Goal: Task Accomplishment & Management: Manage account settings

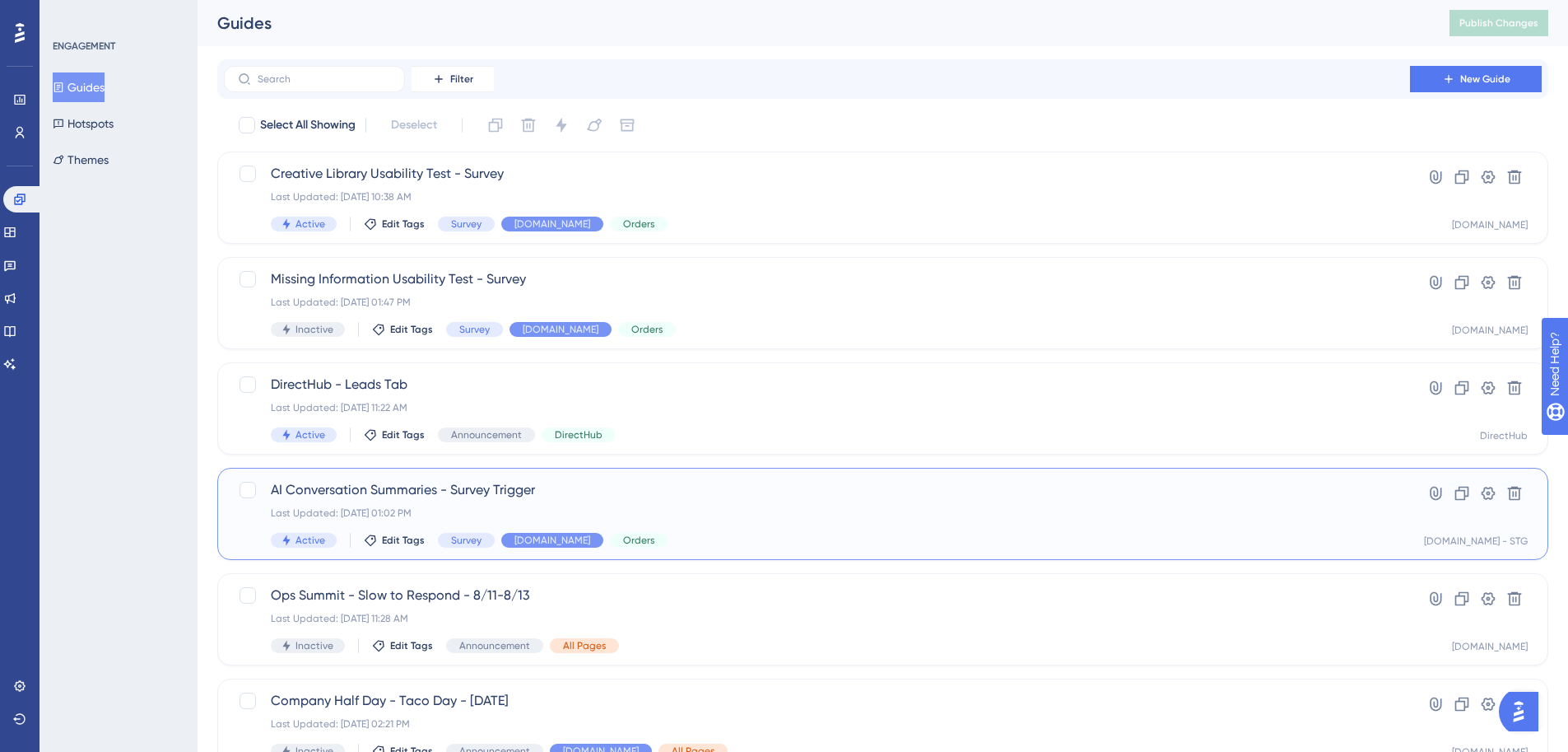
click at [401, 501] on div "AI Conversation Summaries - Survey Trigger Last Updated: [DATE] 01:02 PM Active…" at bounding box center [817, 513] width 1093 height 68
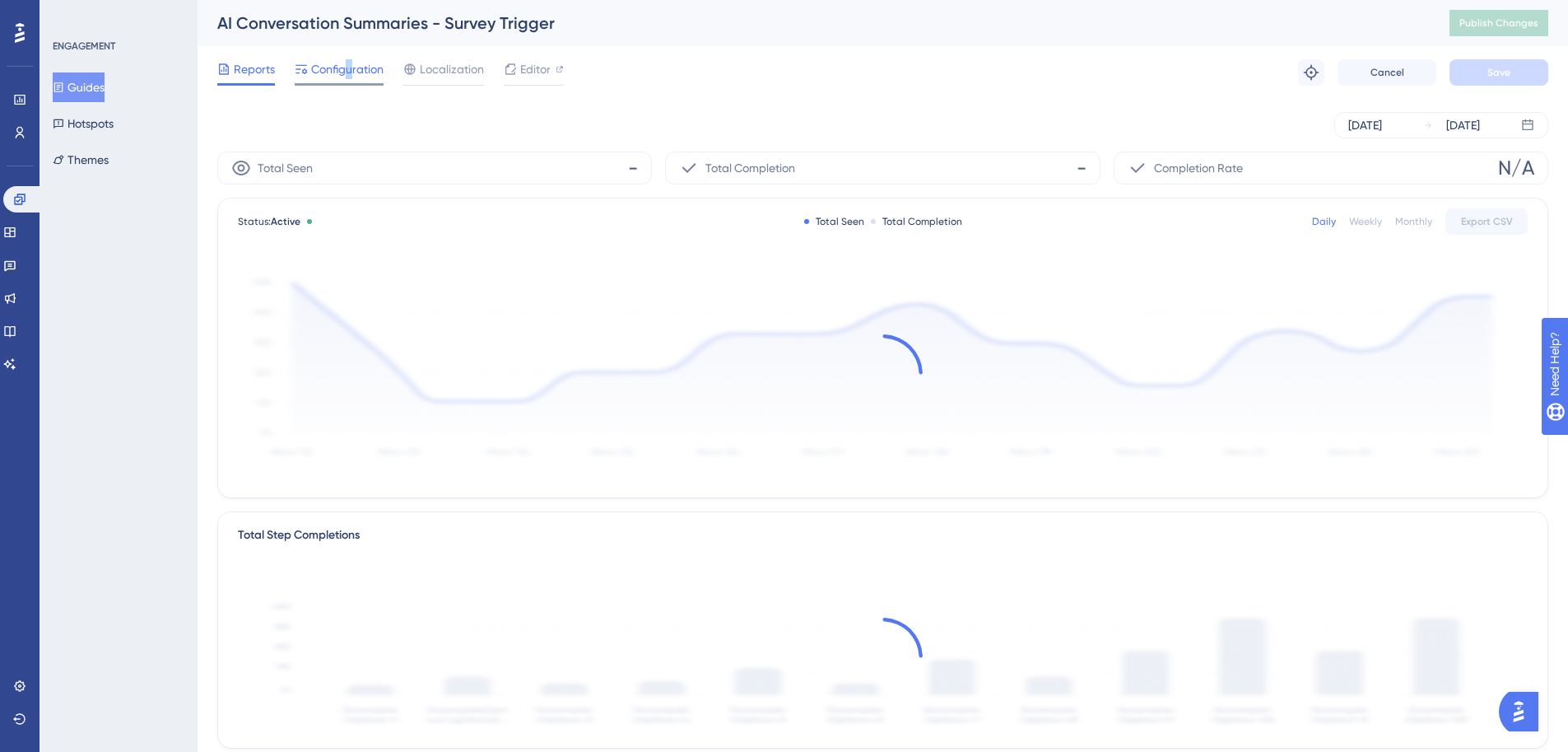
click at [345, 70] on span "Configuration" at bounding box center [347, 69] width 73 height 20
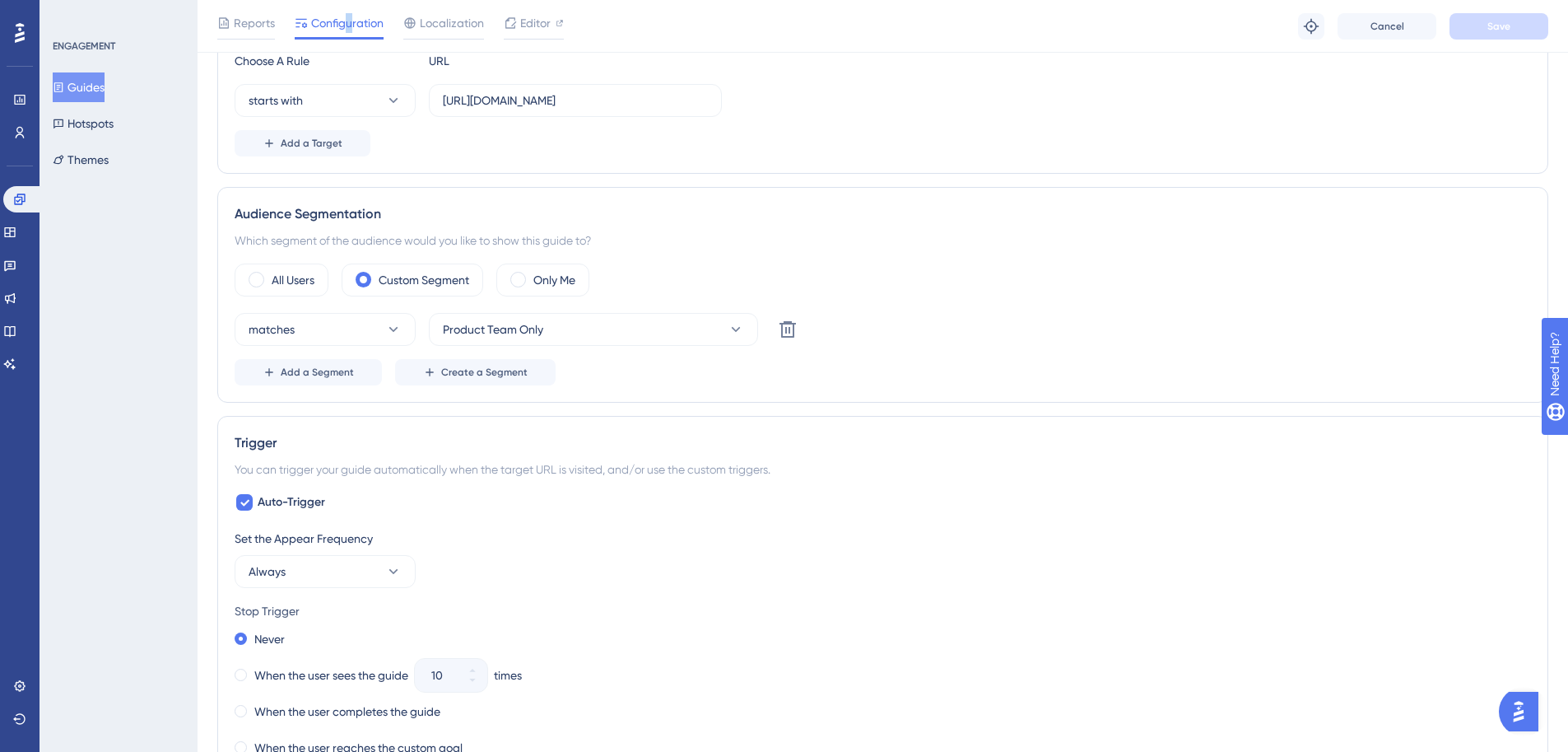
scroll to position [738, 0]
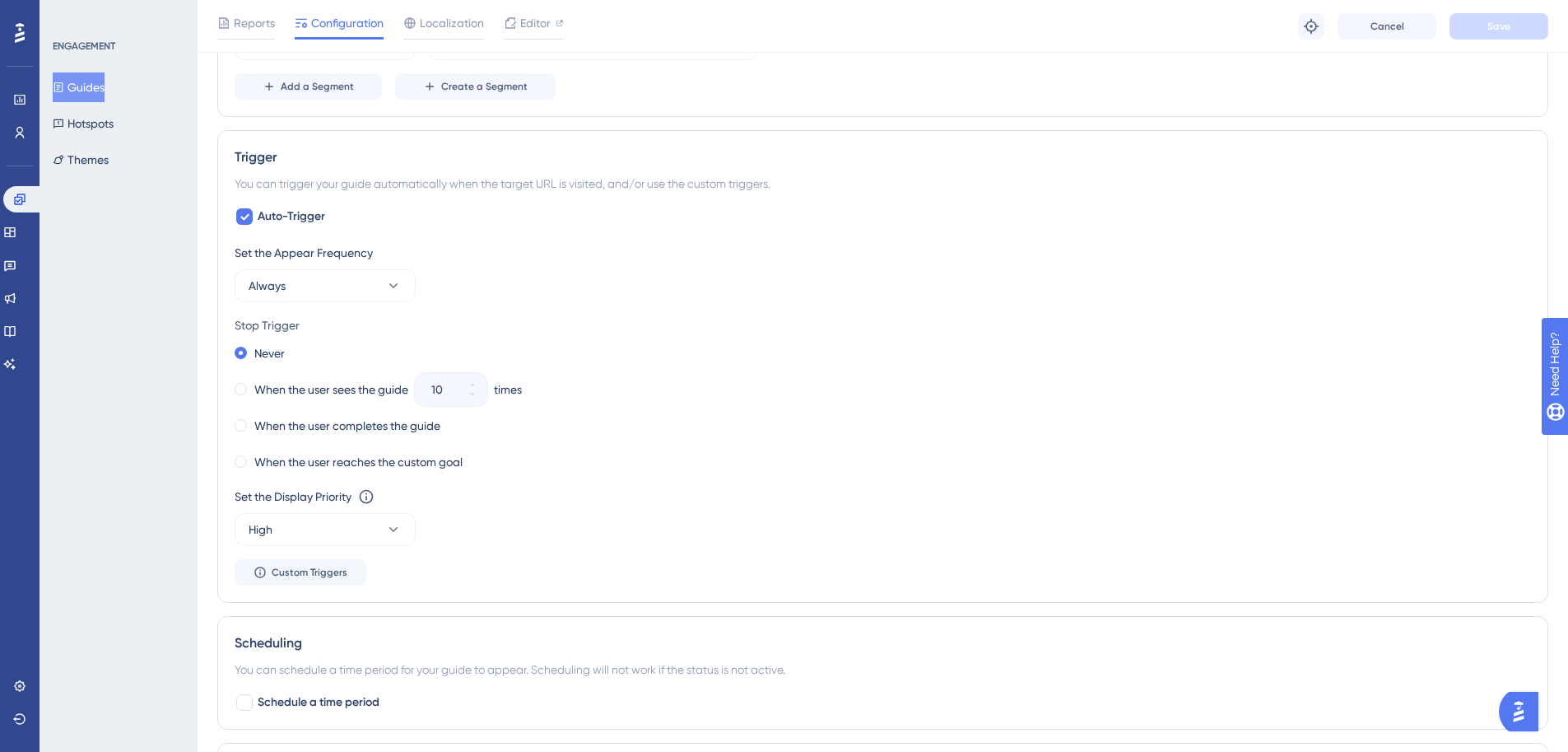
click at [784, 300] on div "Set the Appear Frequency Always" at bounding box center [883, 272] width 1297 height 59
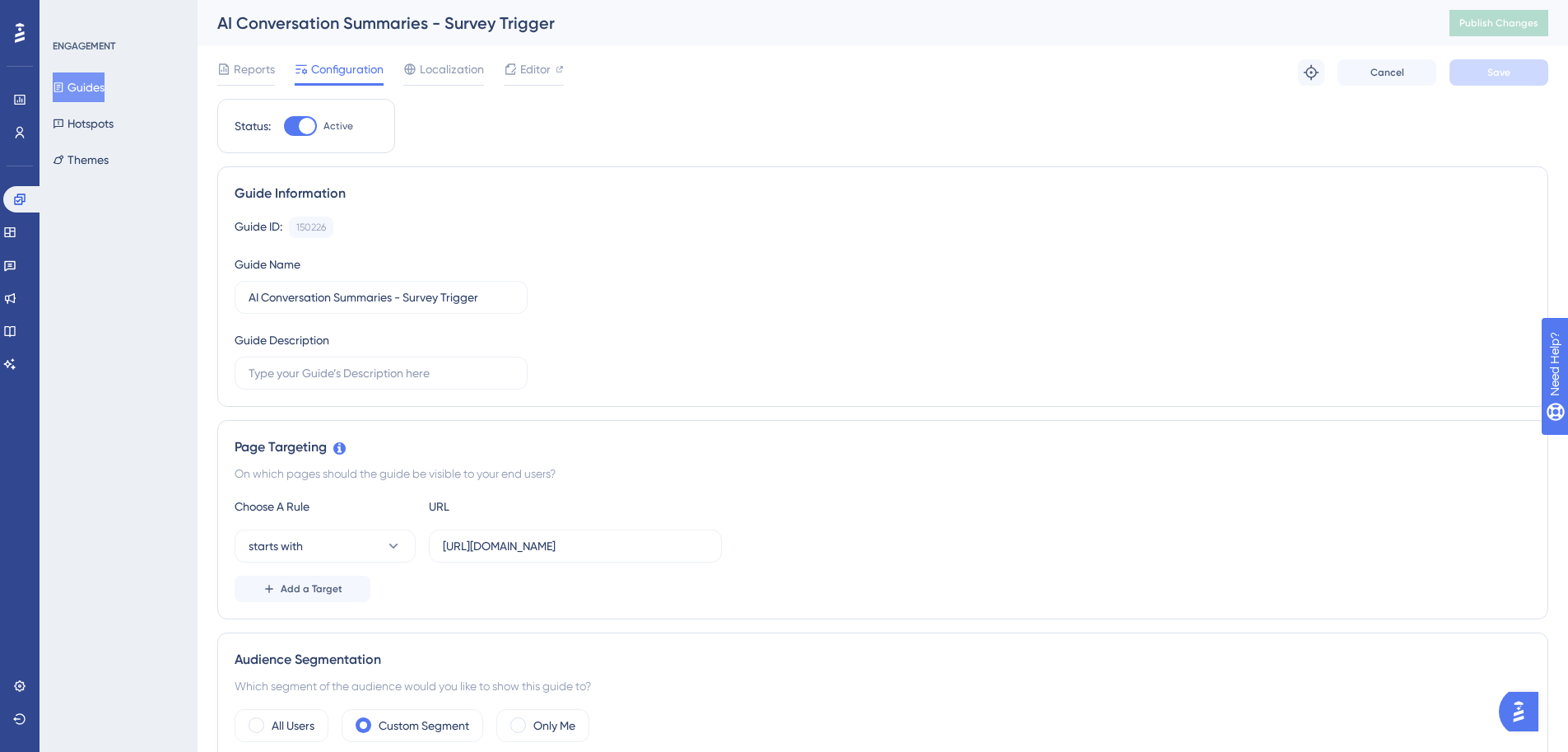
scroll to position [200, 0]
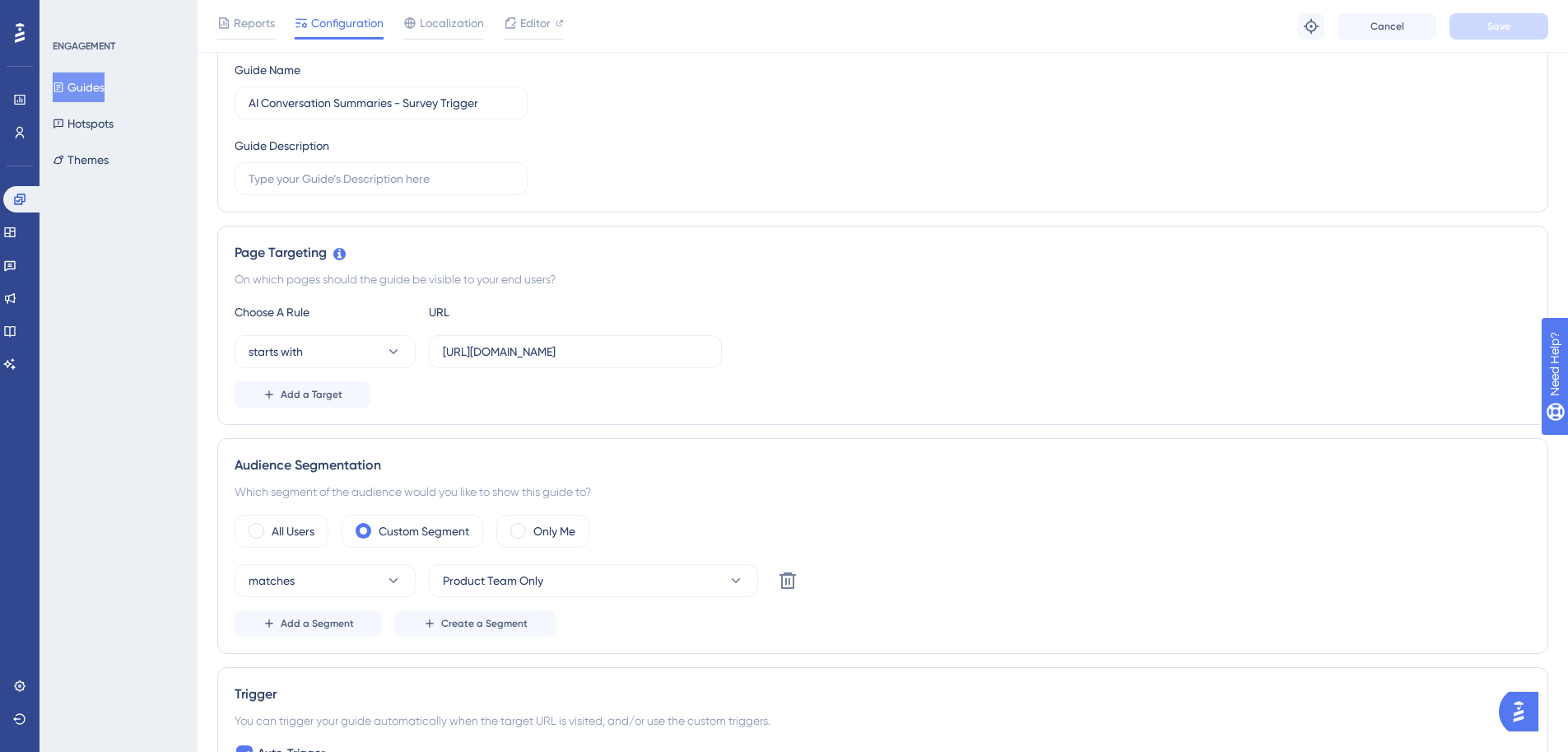
click at [1315, 190] on div "Guide ID: 150226 Copy Guide Name AI Conversation Summaries - Survey Trigger Gui…" at bounding box center [883, 108] width 1297 height 173
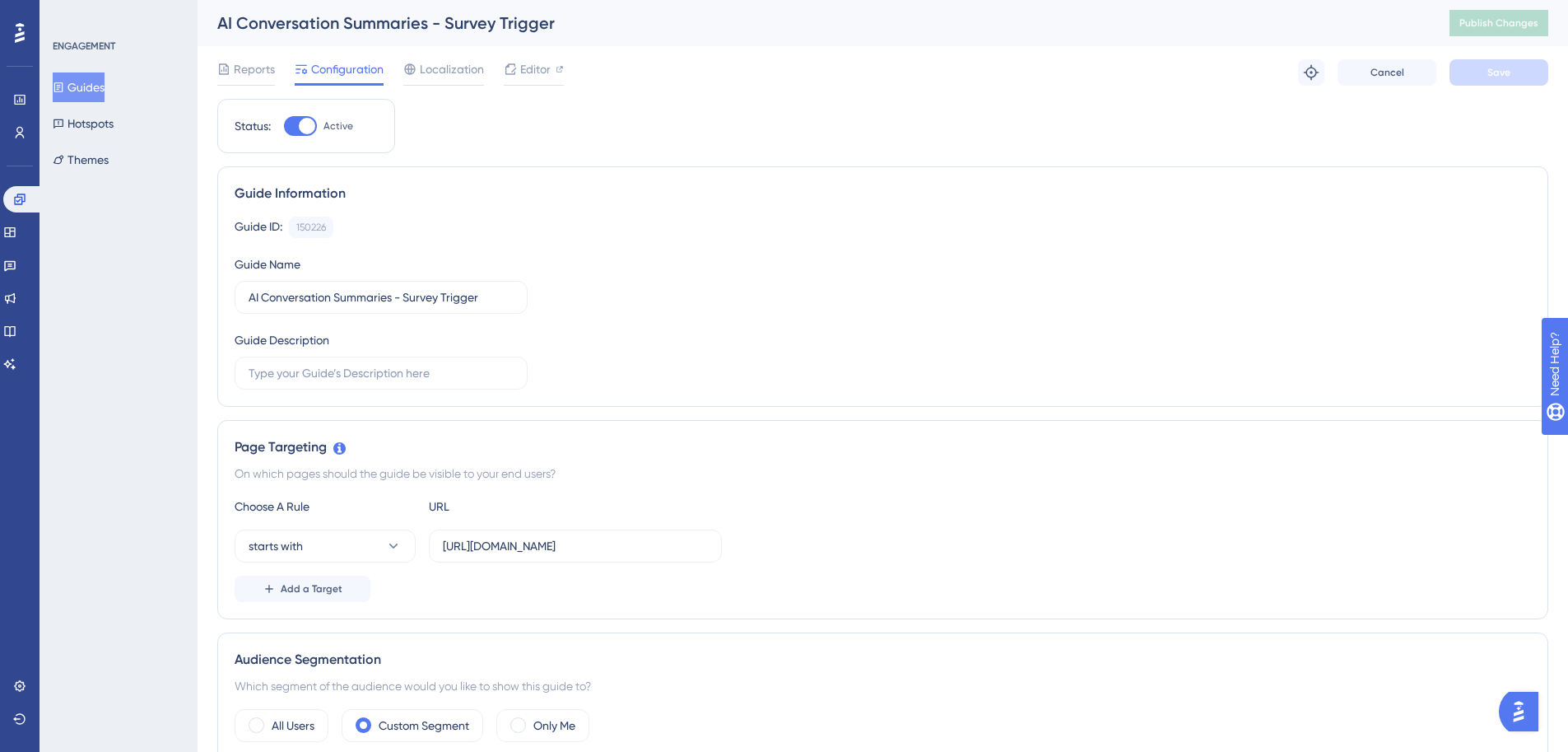
scroll to position [719, 0]
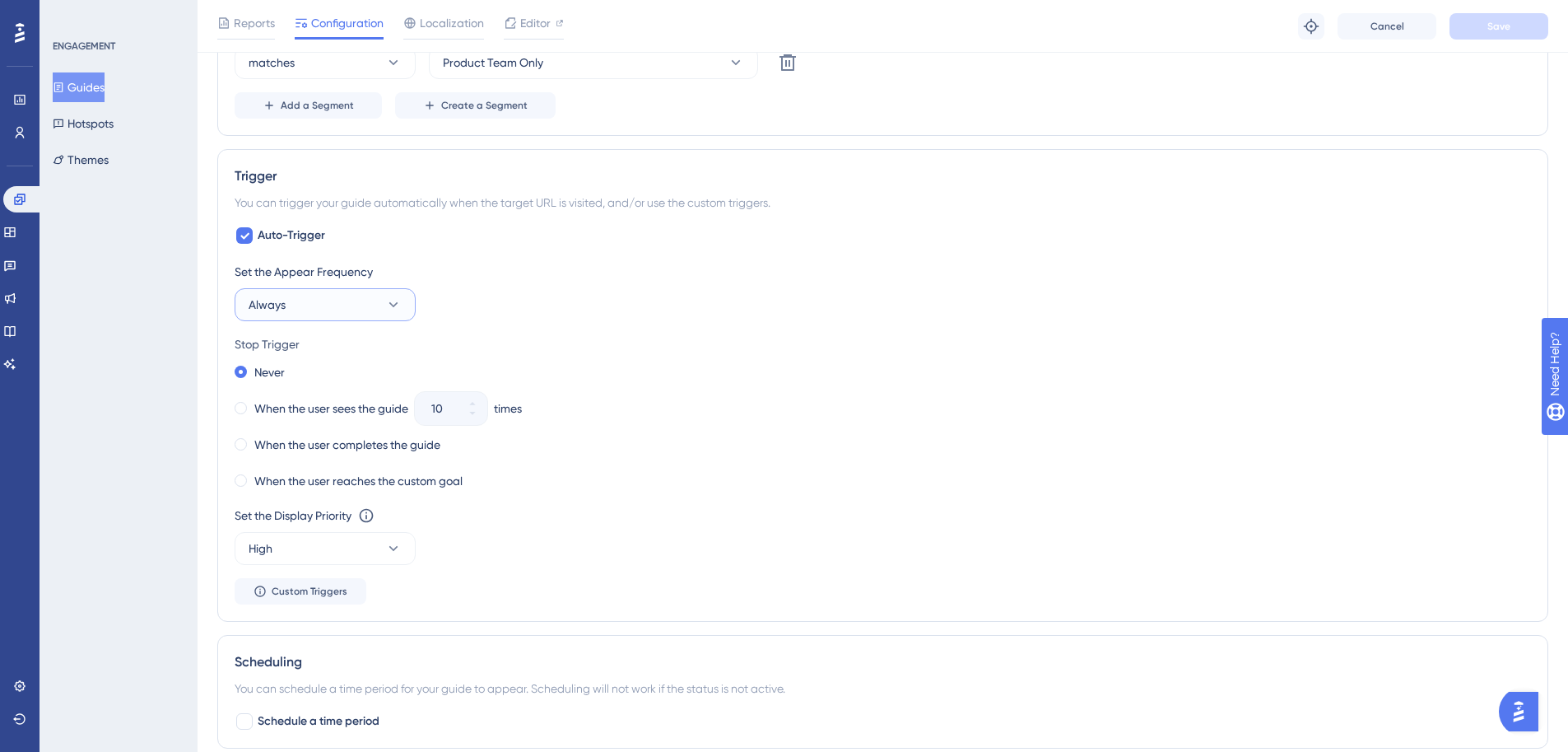
click at [291, 305] on button "Always" at bounding box center [325, 304] width 181 height 33
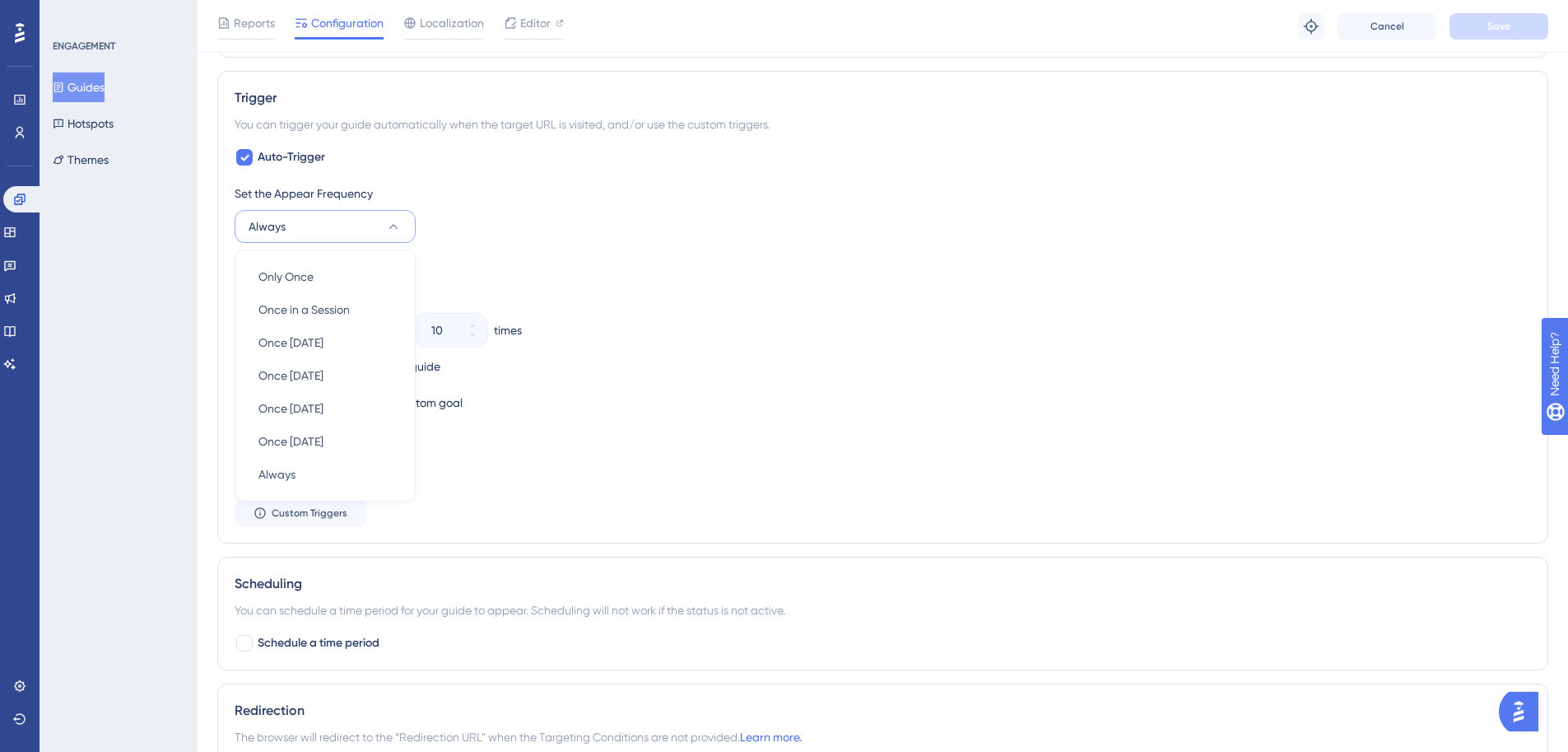
click at [802, 217] on div "Set the Appear Frequency Always Only Once Only Once Once in a Session Once in a…" at bounding box center [883, 213] width 1297 height 59
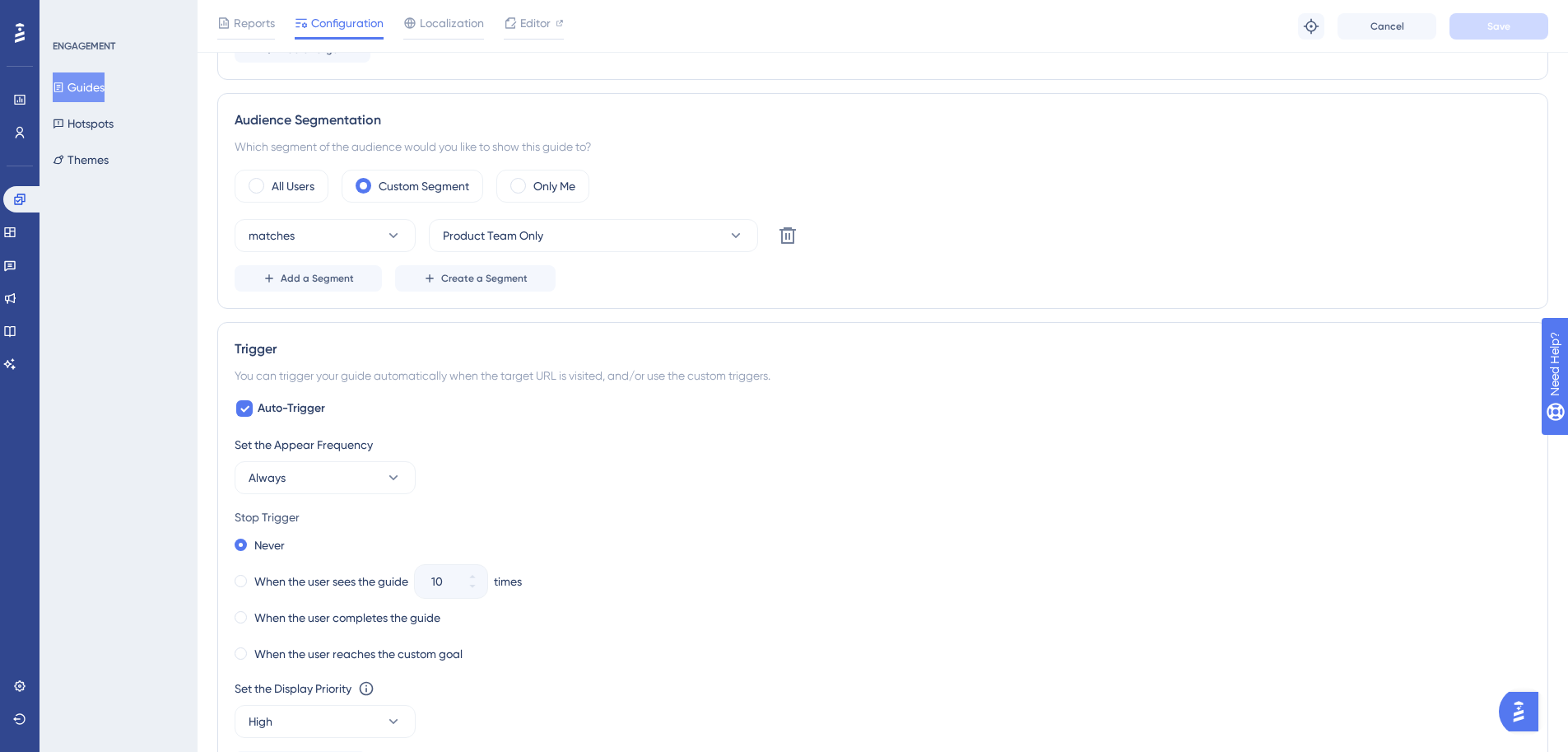
scroll to position [535, 0]
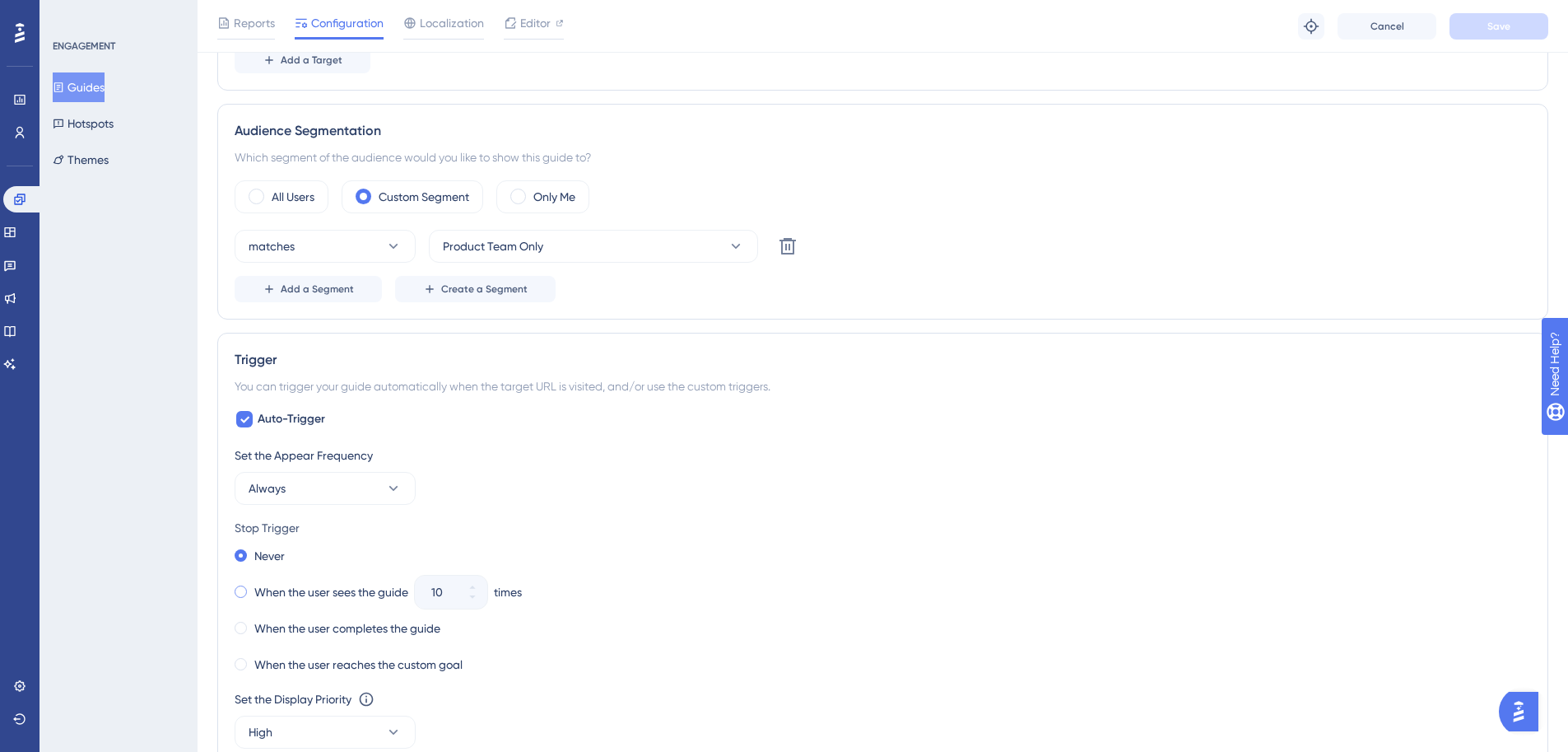
click at [327, 601] on label "When the user sees the guide" at bounding box center [331, 592] width 154 height 20
click at [793, 515] on div "Set the Appear Frequency Always Stop Trigger Never When the user sees the guide…" at bounding box center [883, 616] width 1297 height 343
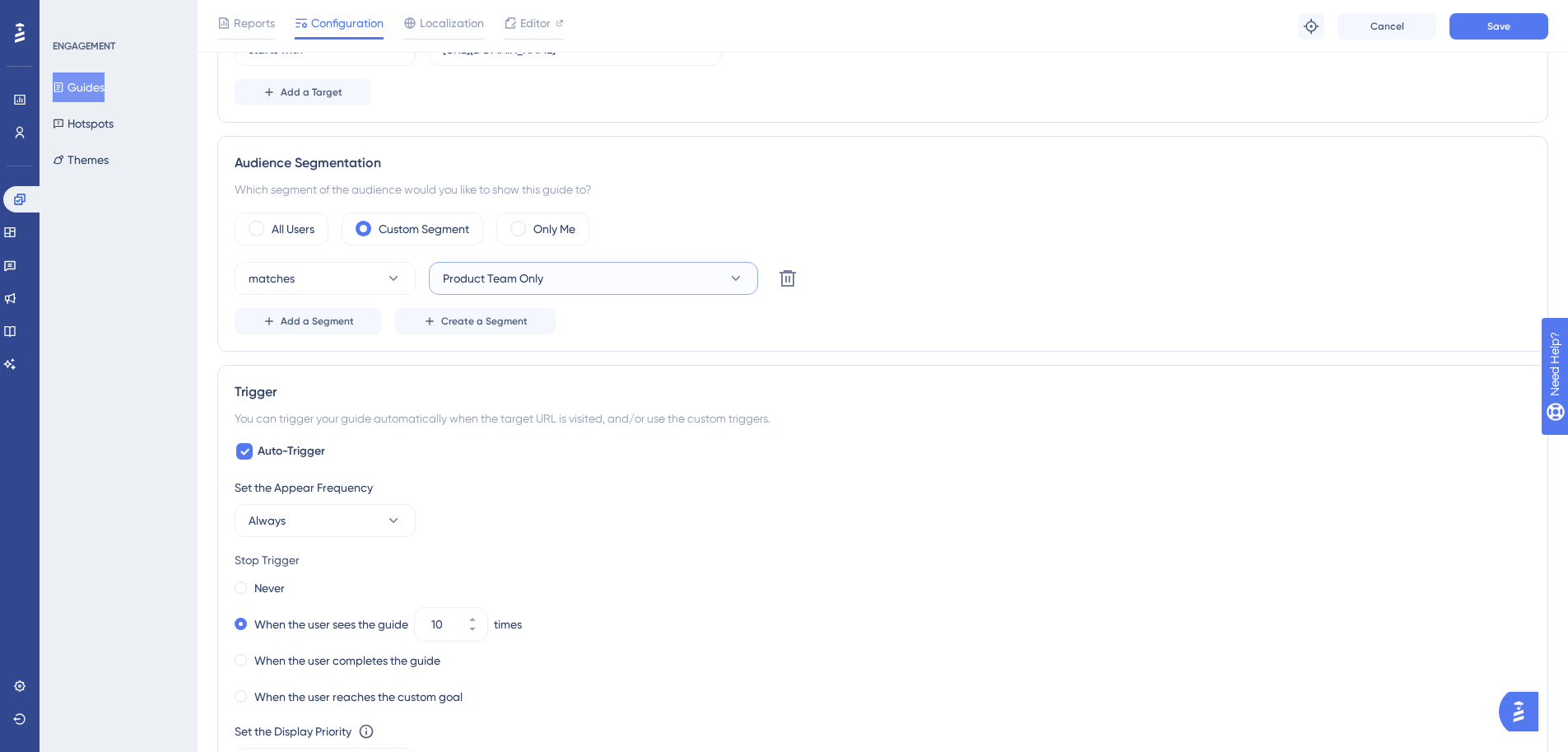
click at [607, 287] on button "Product Team Only" at bounding box center [593, 278] width 329 height 33
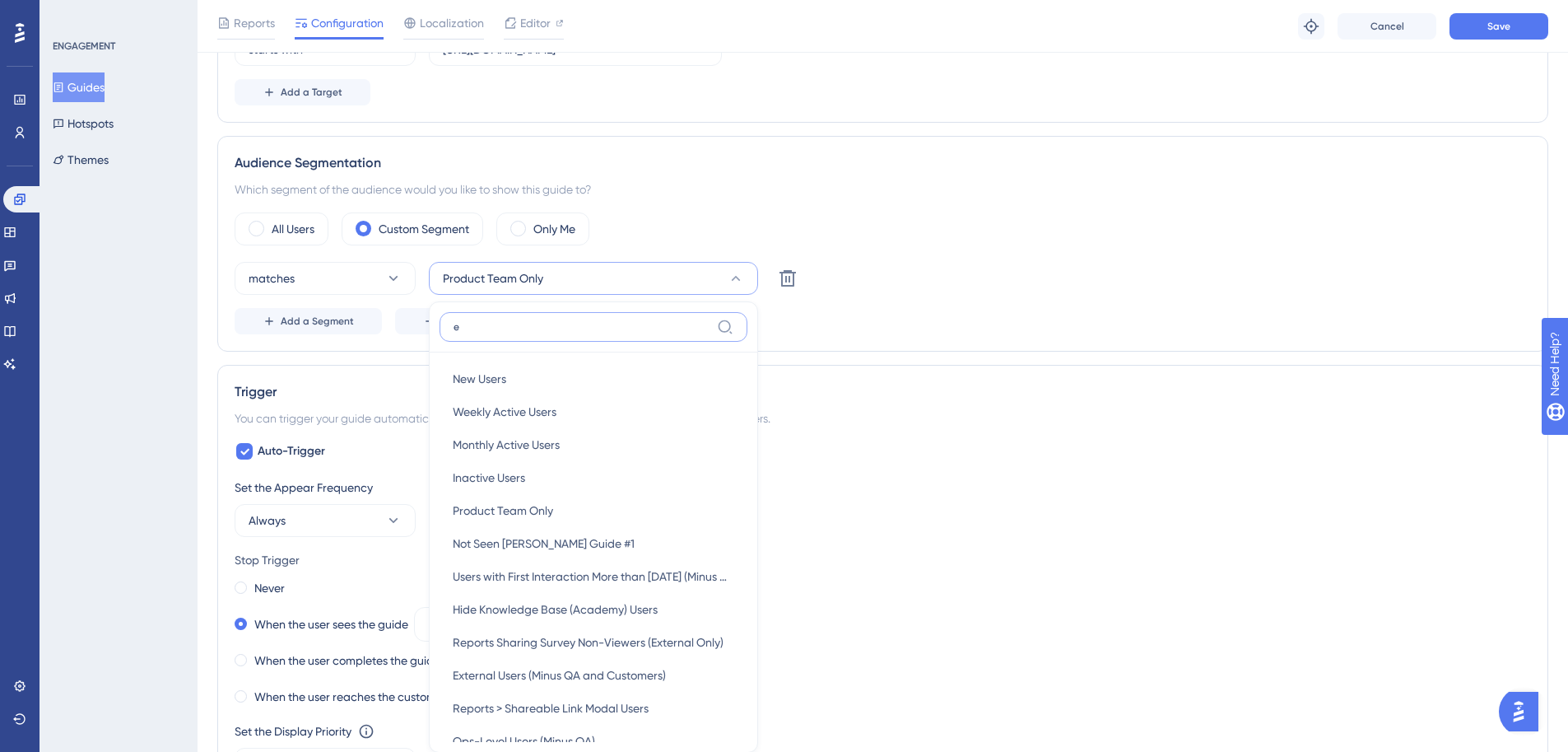
scroll to position [637, 0]
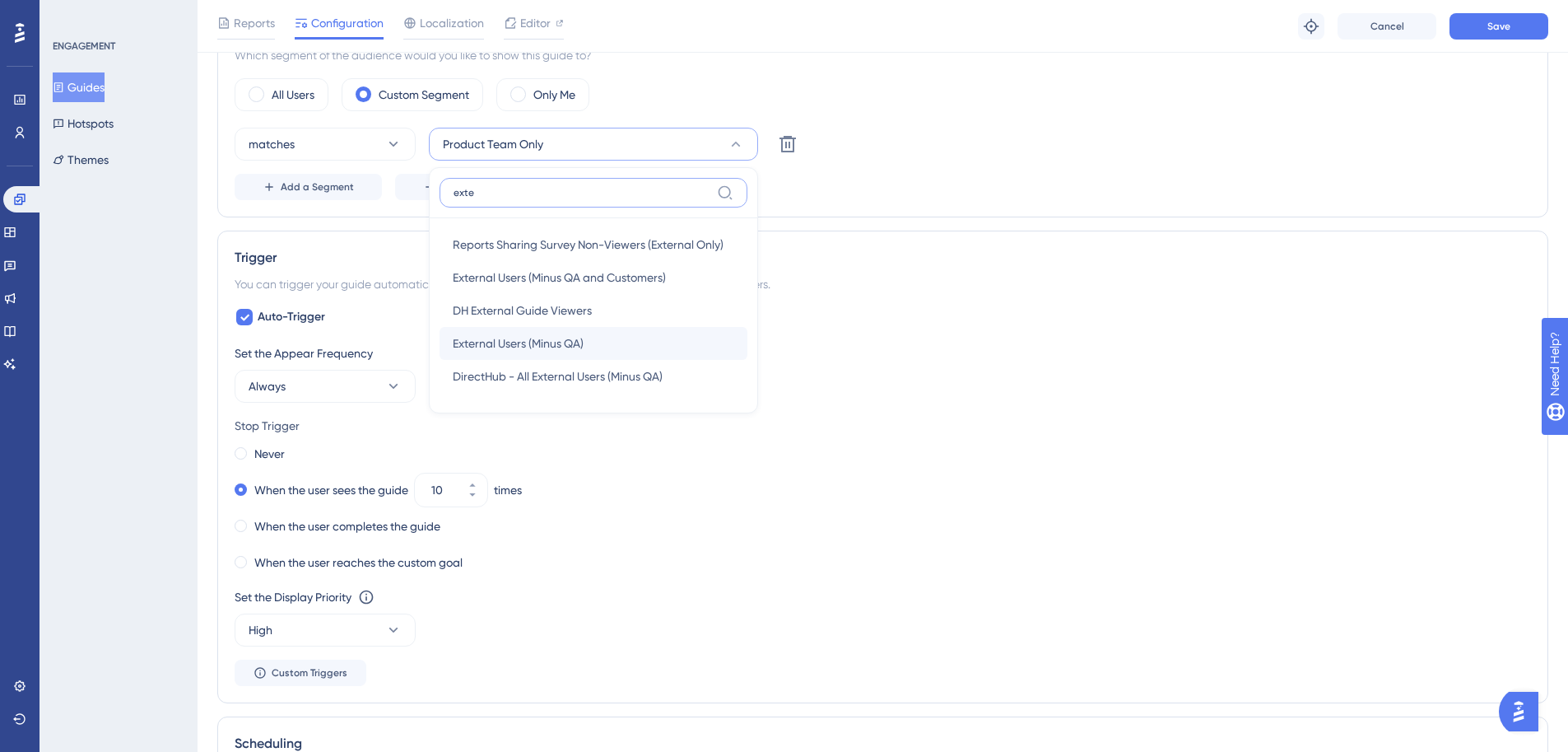
type input "exte"
click at [573, 329] on div "External Users (Minus QA) External Users (Minus QA)" at bounding box center [593, 343] width 282 height 33
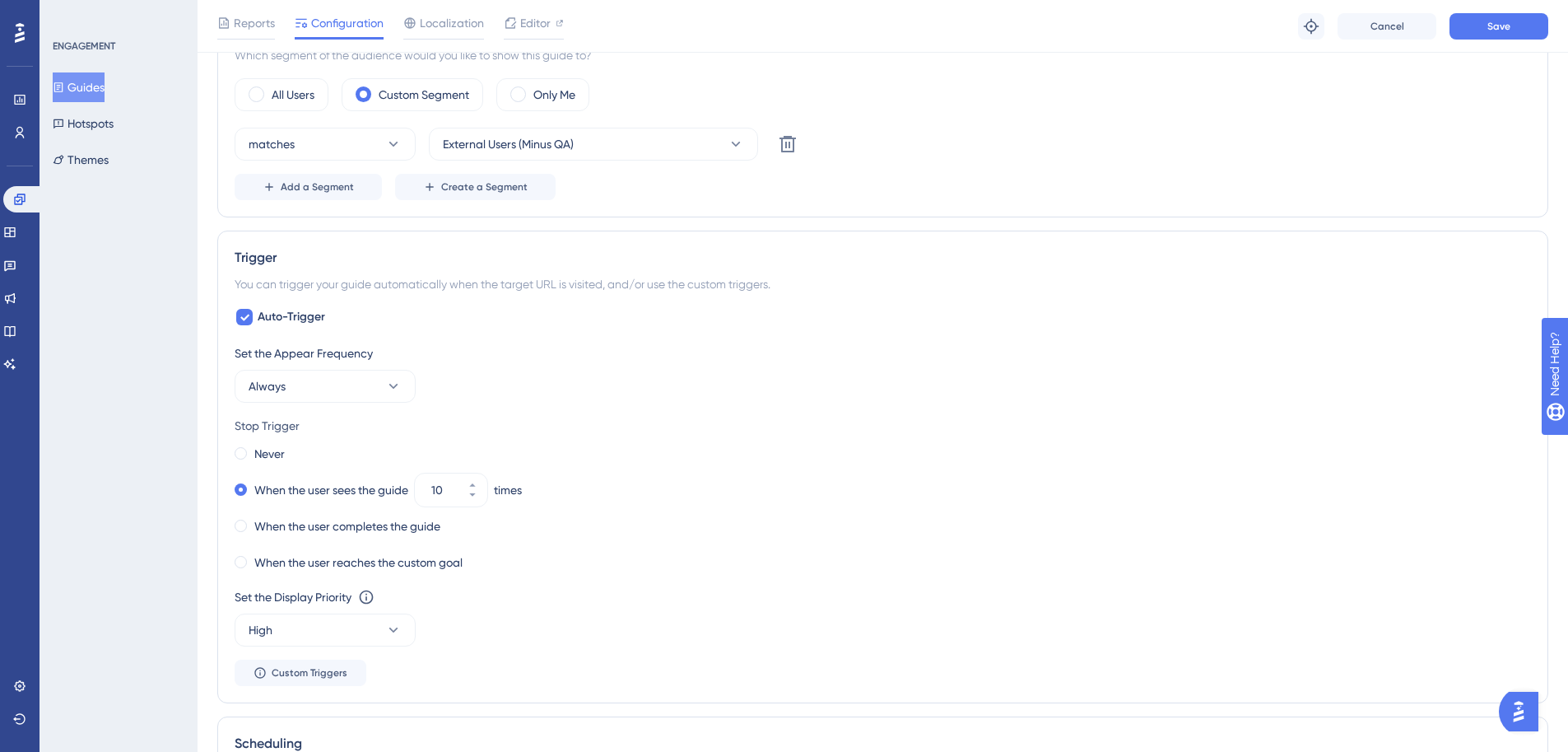
scroll to position [911, 0]
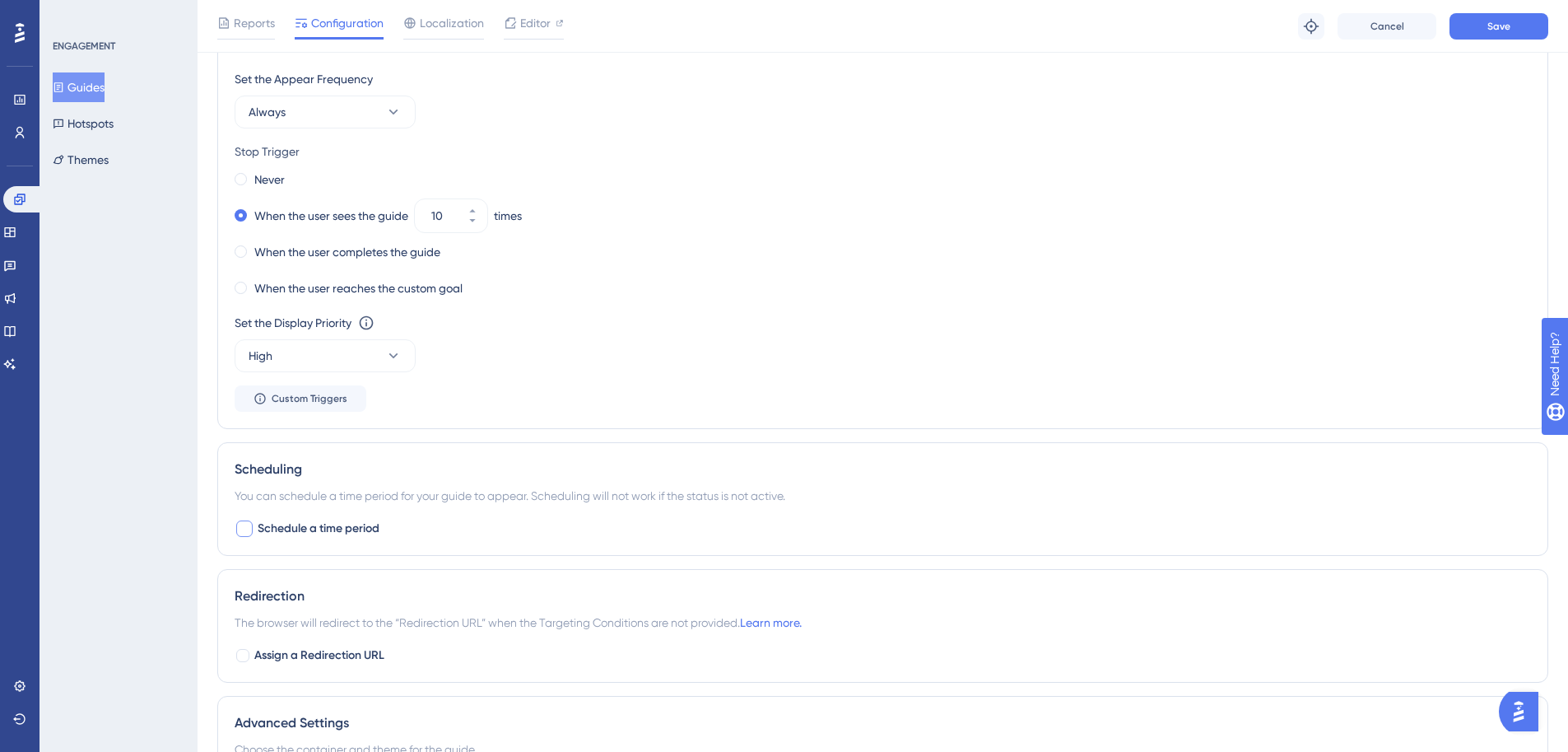
click at [250, 521] on div at bounding box center [244, 528] width 16 height 16
checkbox input "true"
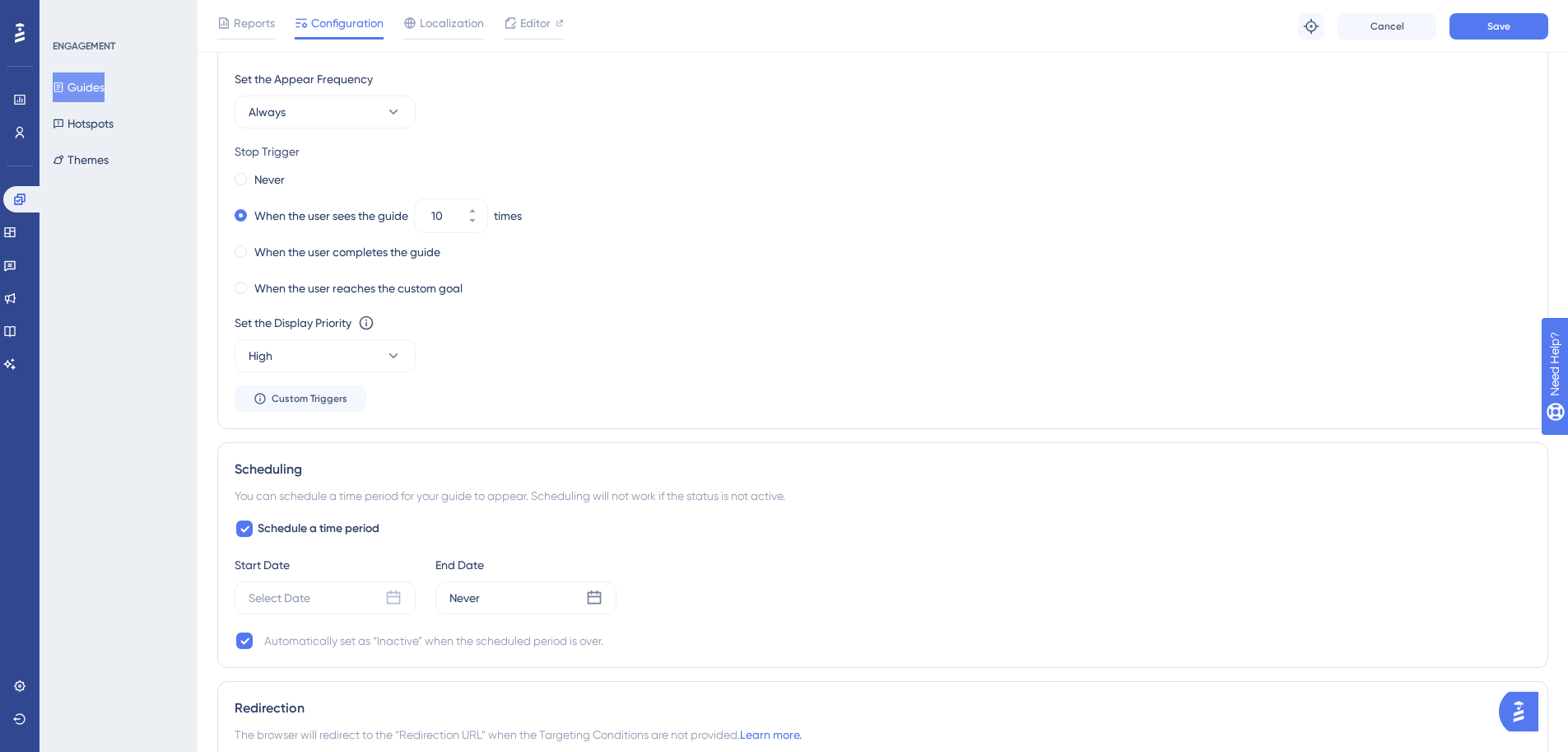
scroll to position [1113, 0]
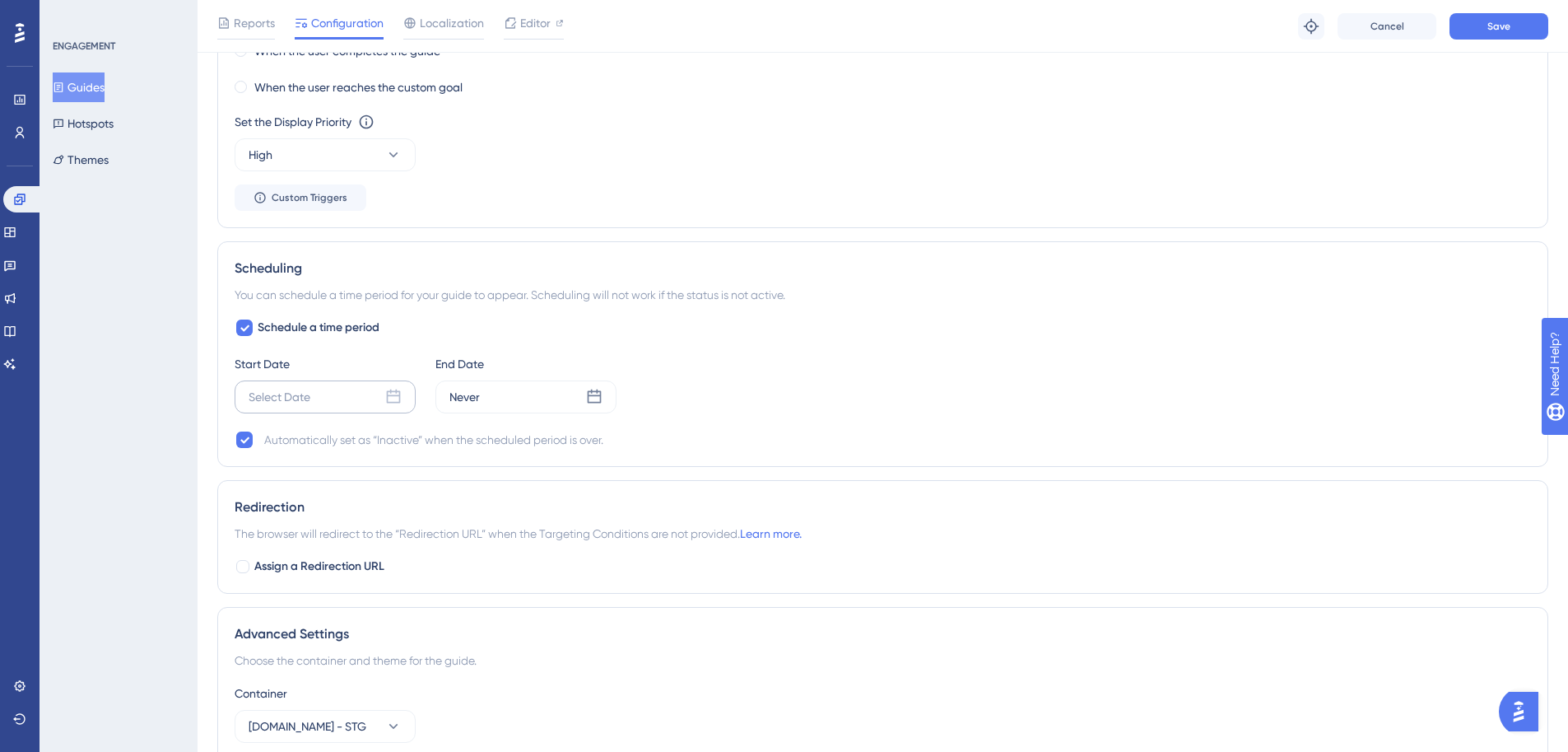
click at [287, 404] on div "Select Date" at bounding box center [280, 396] width 62 height 20
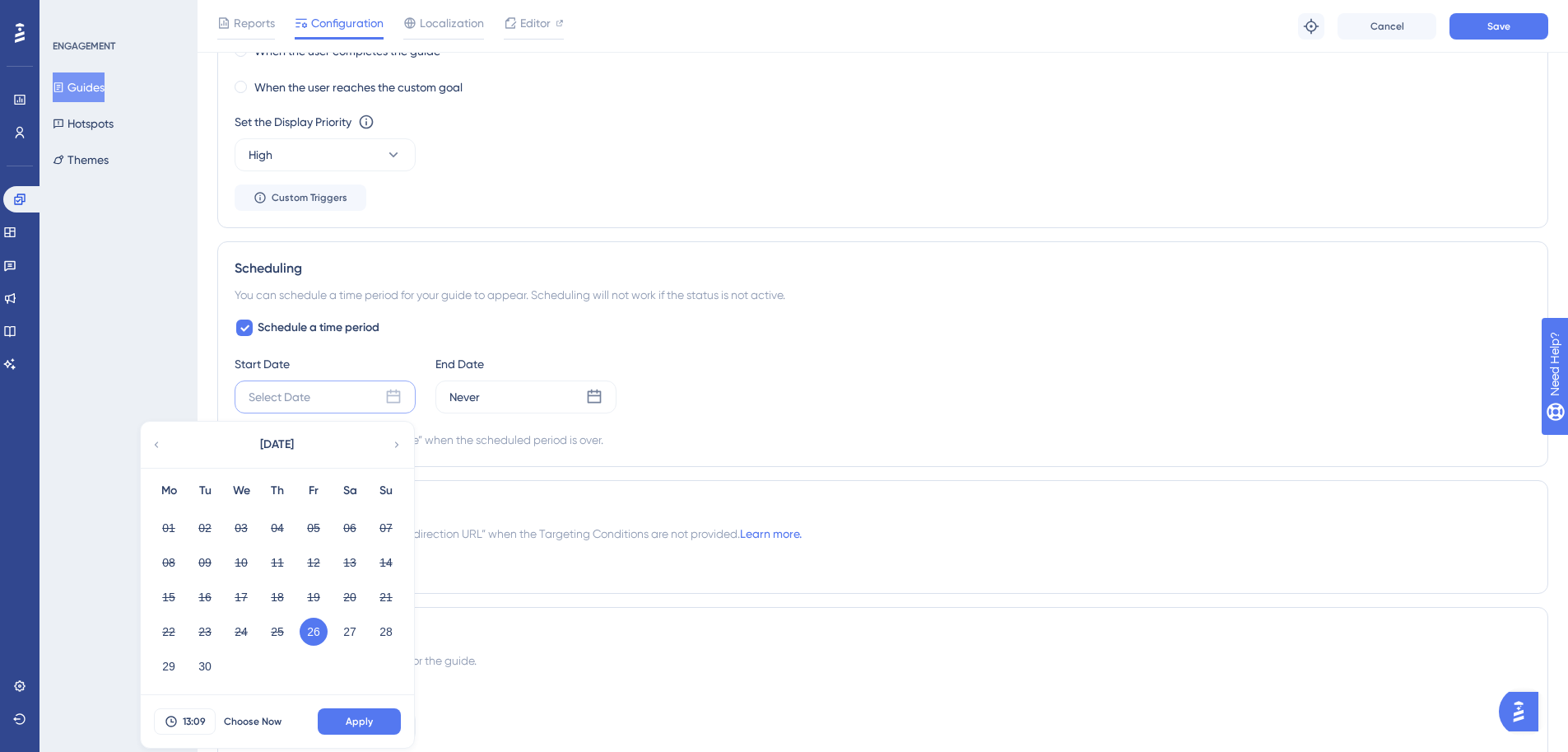
click at [403, 443] on div "[DATE]" at bounding box center [277, 445] width 272 height 46
click at [398, 442] on icon at bounding box center [397, 445] width 11 height 15
click at [250, 555] on button "08" at bounding box center [240, 562] width 28 height 28
click at [194, 722] on span "13:09" at bounding box center [195, 721] width 23 height 13
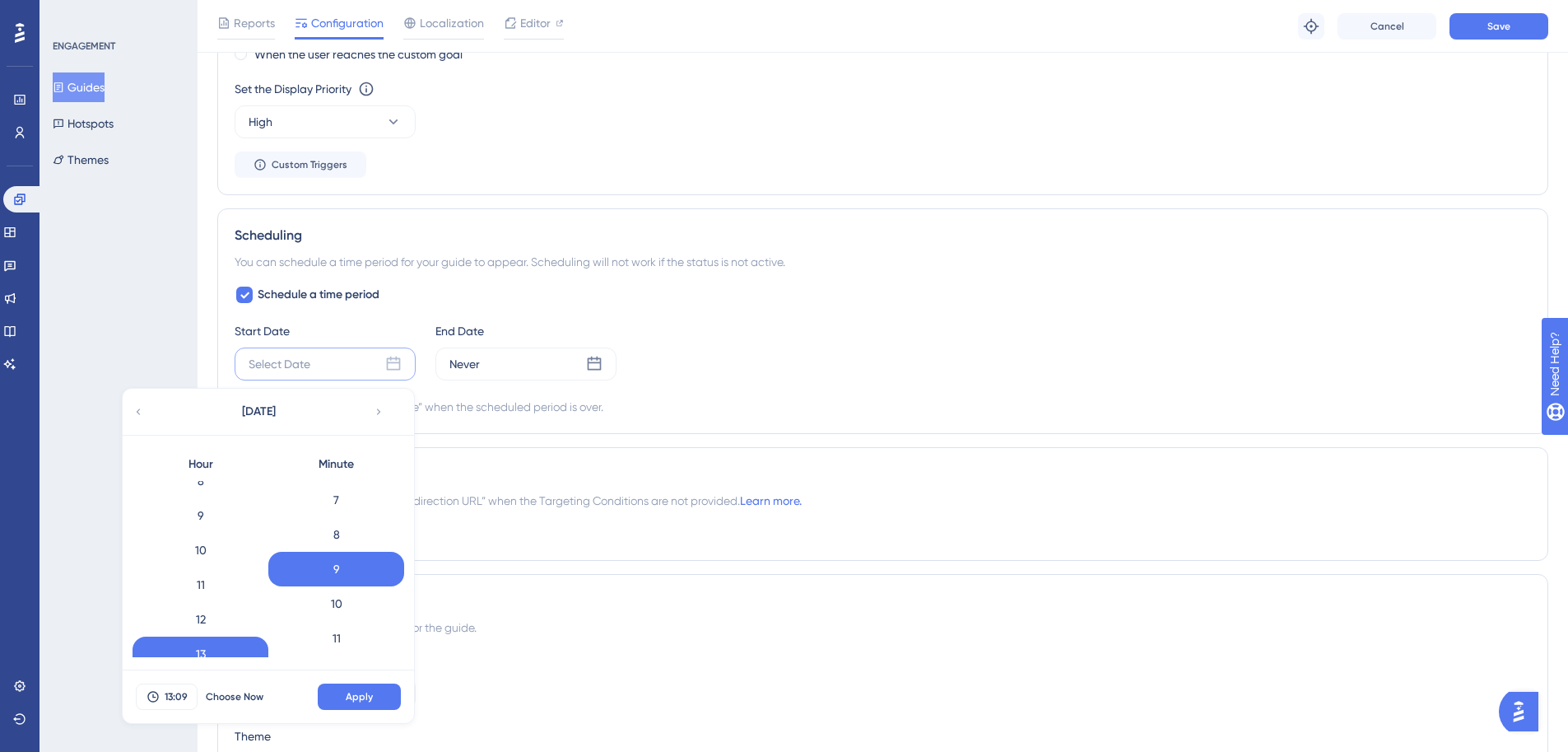
scroll to position [0, 0]
click at [199, 513] on div "0" at bounding box center [200, 498] width 136 height 34
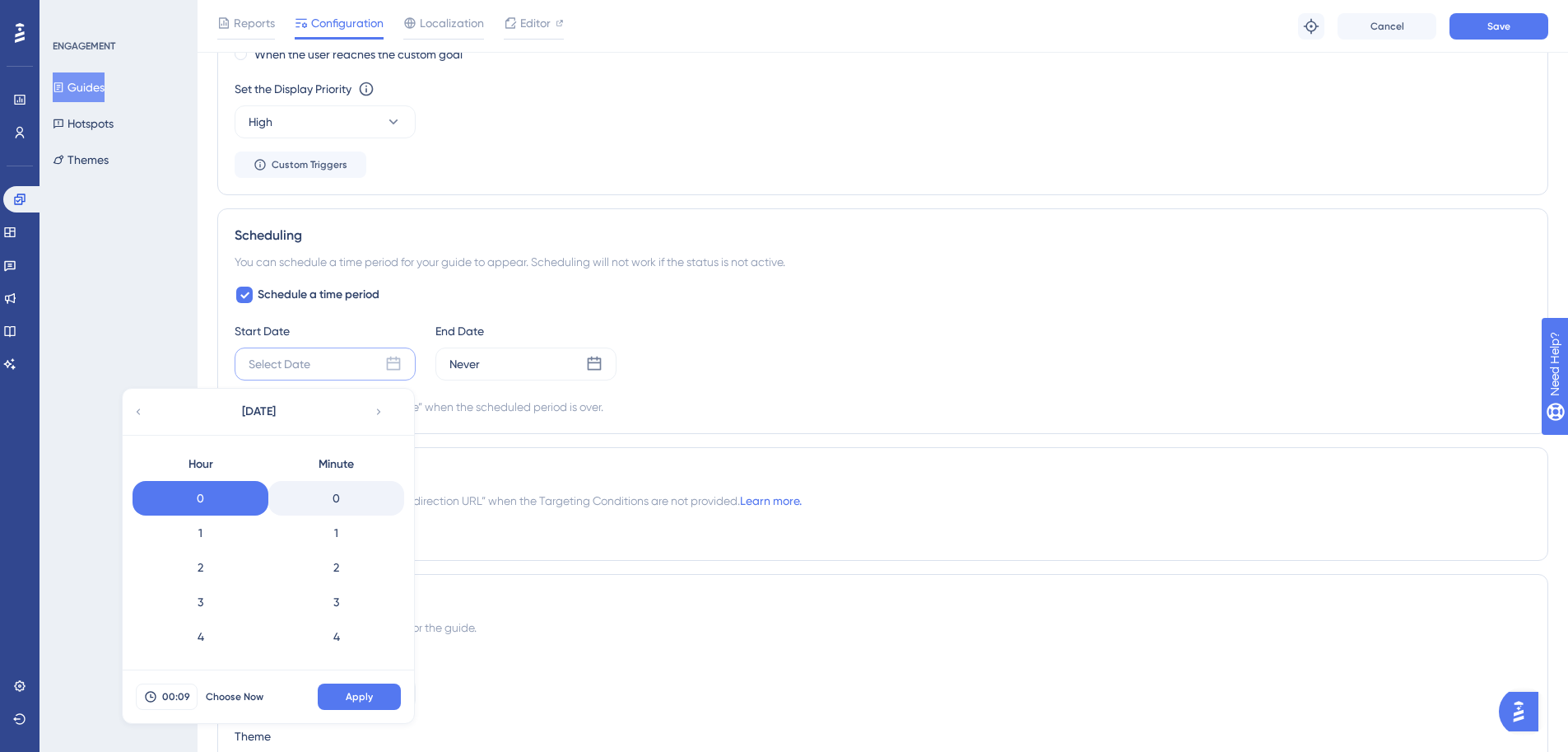
click at [330, 509] on div "0" at bounding box center [336, 498] width 136 height 34
click at [372, 694] on span "Apply" at bounding box center [359, 697] width 27 height 13
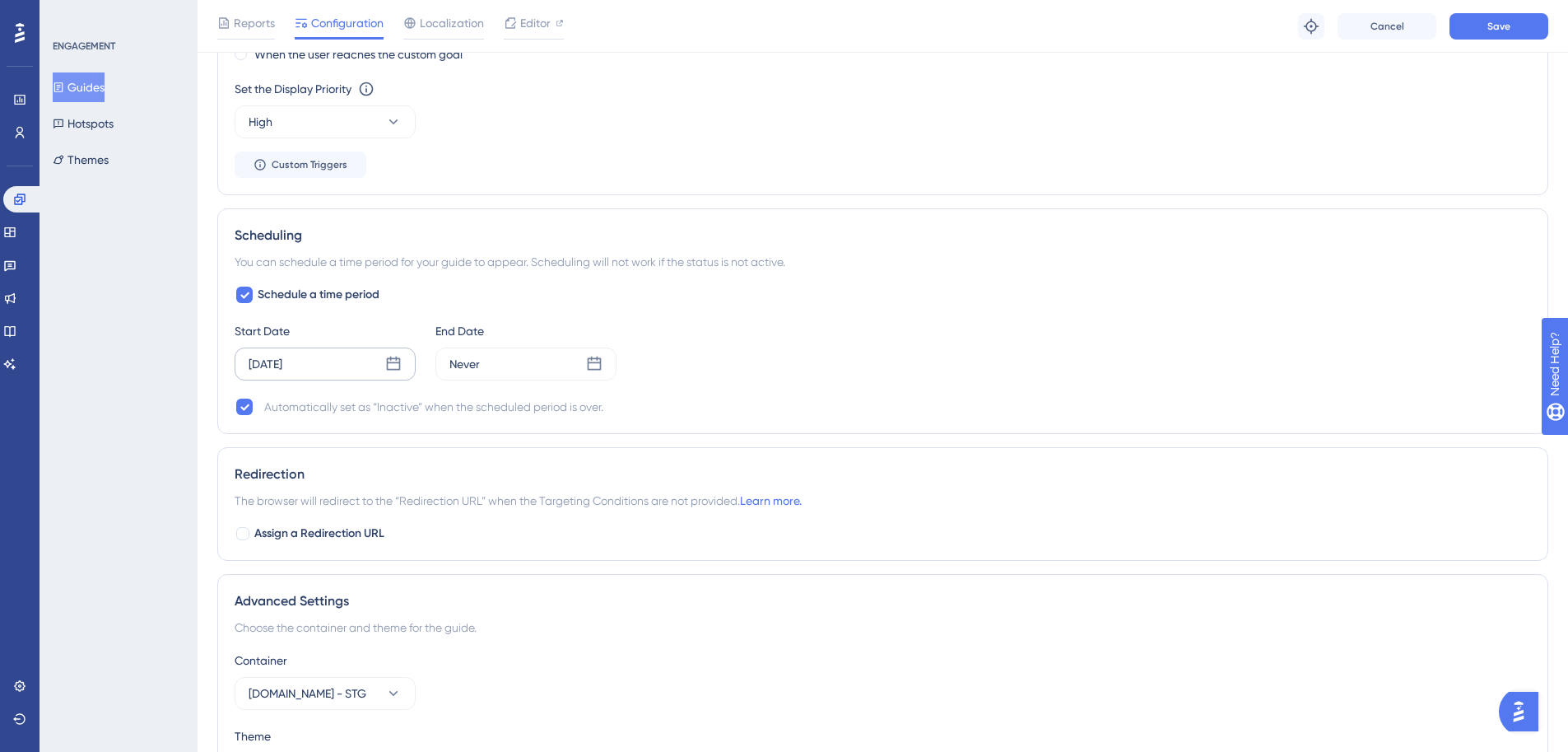
click at [510, 386] on div "Schedule a time period Start Date [DATE] End Date Never Automatically set as “I…" at bounding box center [883, 350] width 1297 height 132
click at [521, 367] on div "Never" at bounding box center [526, 364] width 181 height 33
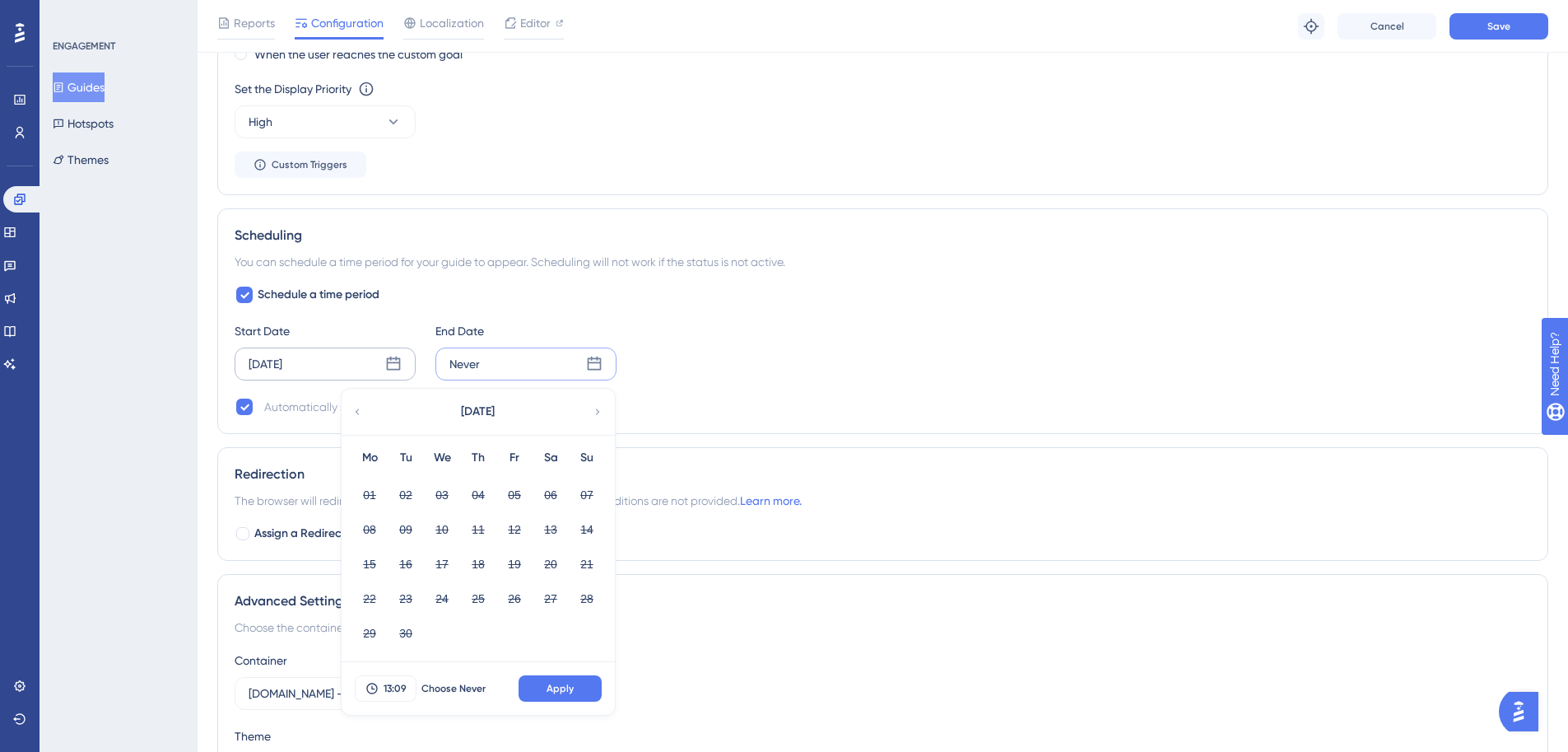
click at [589, 409] on div "[DATE]" at bounding box center [477, 411] width 272 height 46
click at [599, 406] on icon at bounding box center [597, 412] width 11 height 15
click at [449, 602] on button "22" at bounding box center [442, 598] width 28 height 28
click at [394, 686] on span "13:09" at bounding box center [395, 688] width 23 height 13
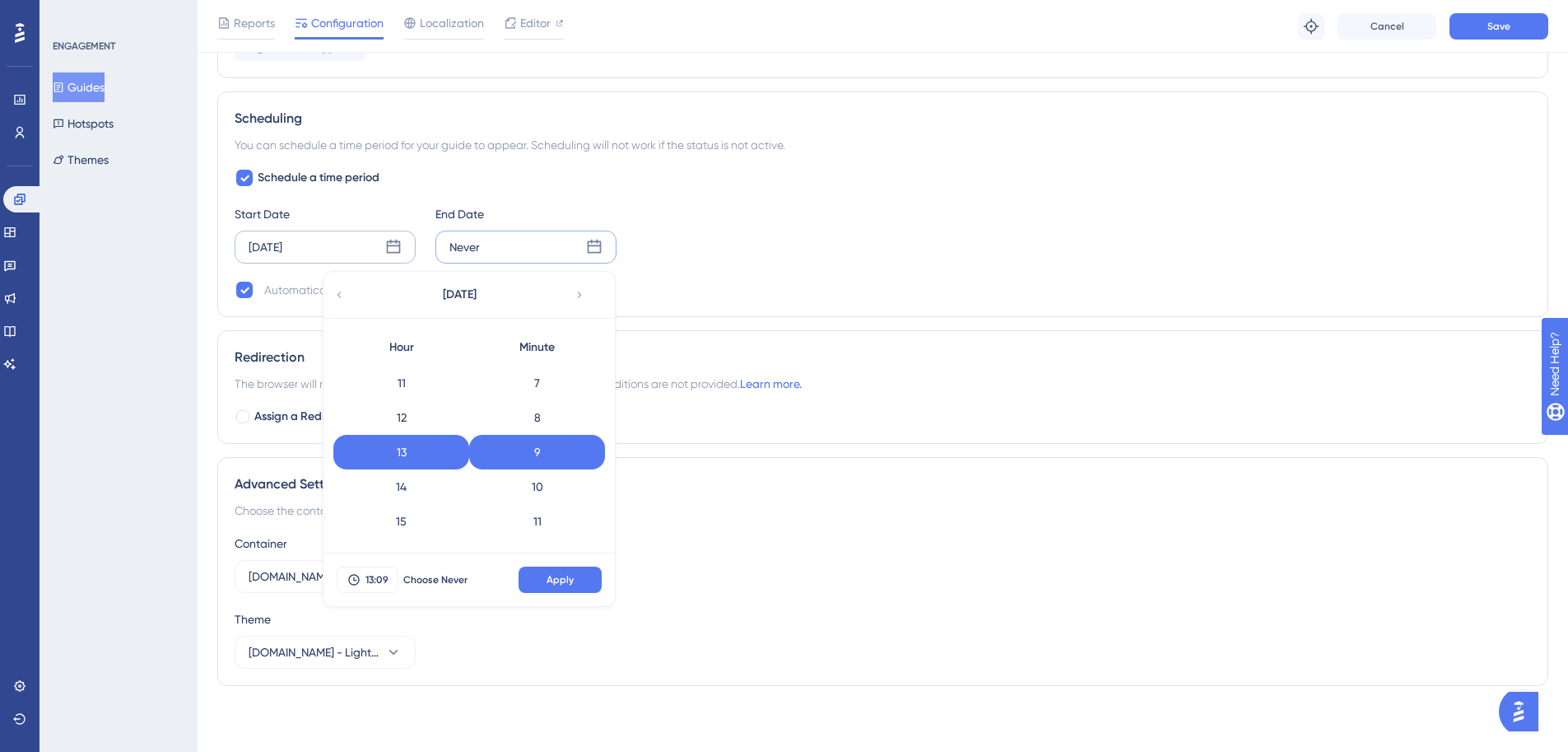
scroll to position [654, 0]
drag, startPoint x: 426, startPoint y: 529, endPoint x: 447, endPoint y: 507, distance: 30.4
click at [424, 528] on div "23" at bounding box center [401, 523] width 136 height 34
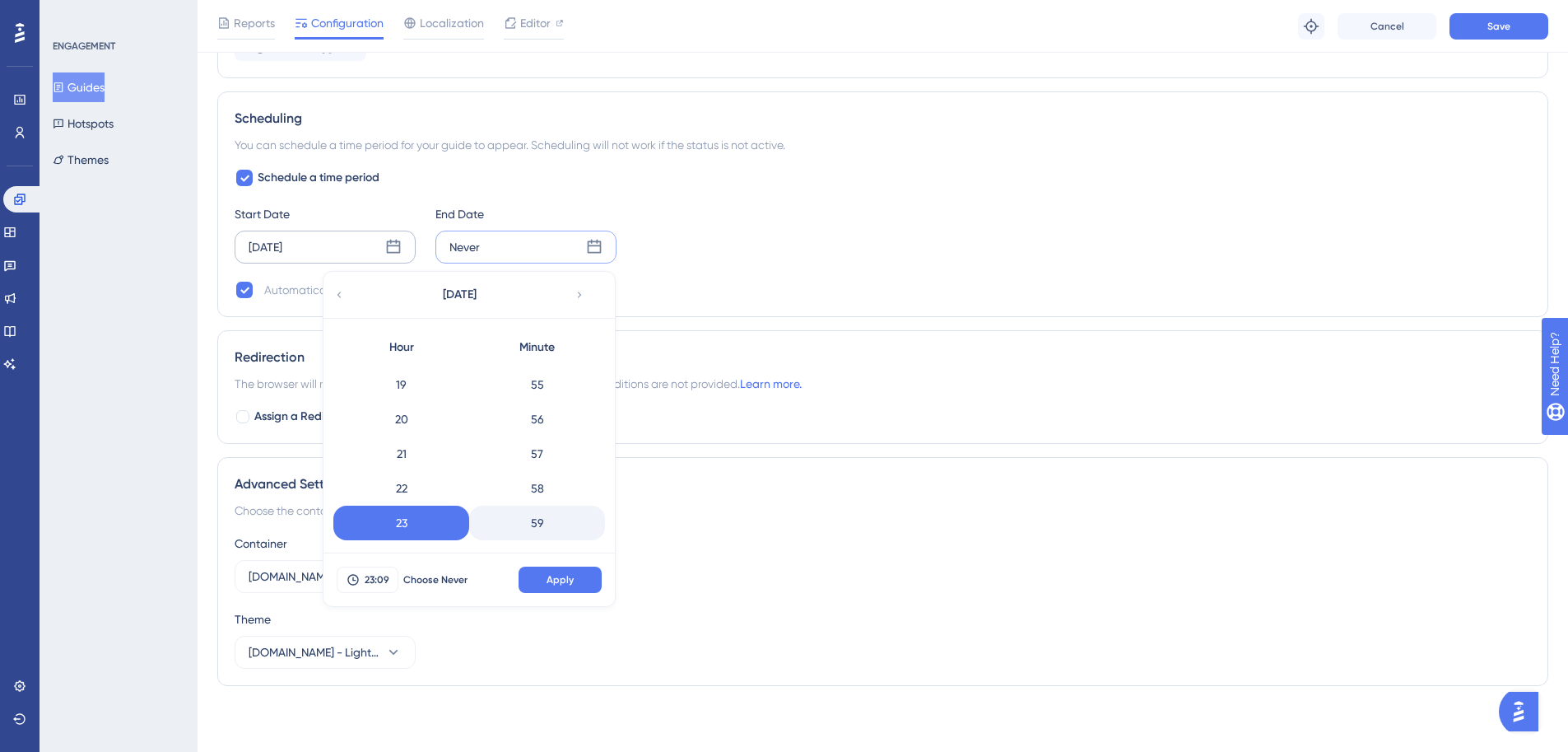
click at [536, 531] on div "59" at bounding box center [537, 523] width 136 height 34
click at [554, 576] on span "Apply" at bounding box center [560, 579] width 27 height 13
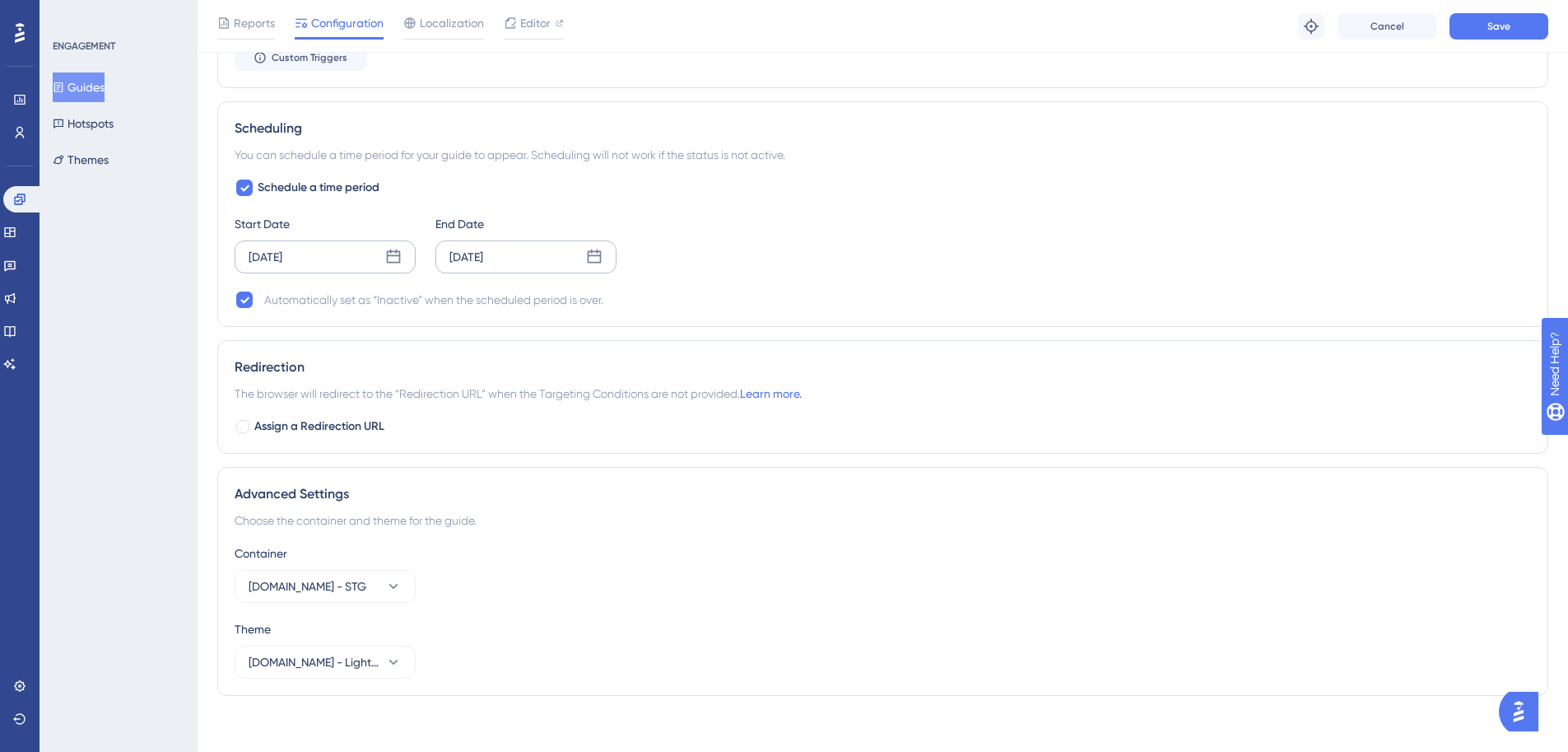
scroll to position [1242, 0]
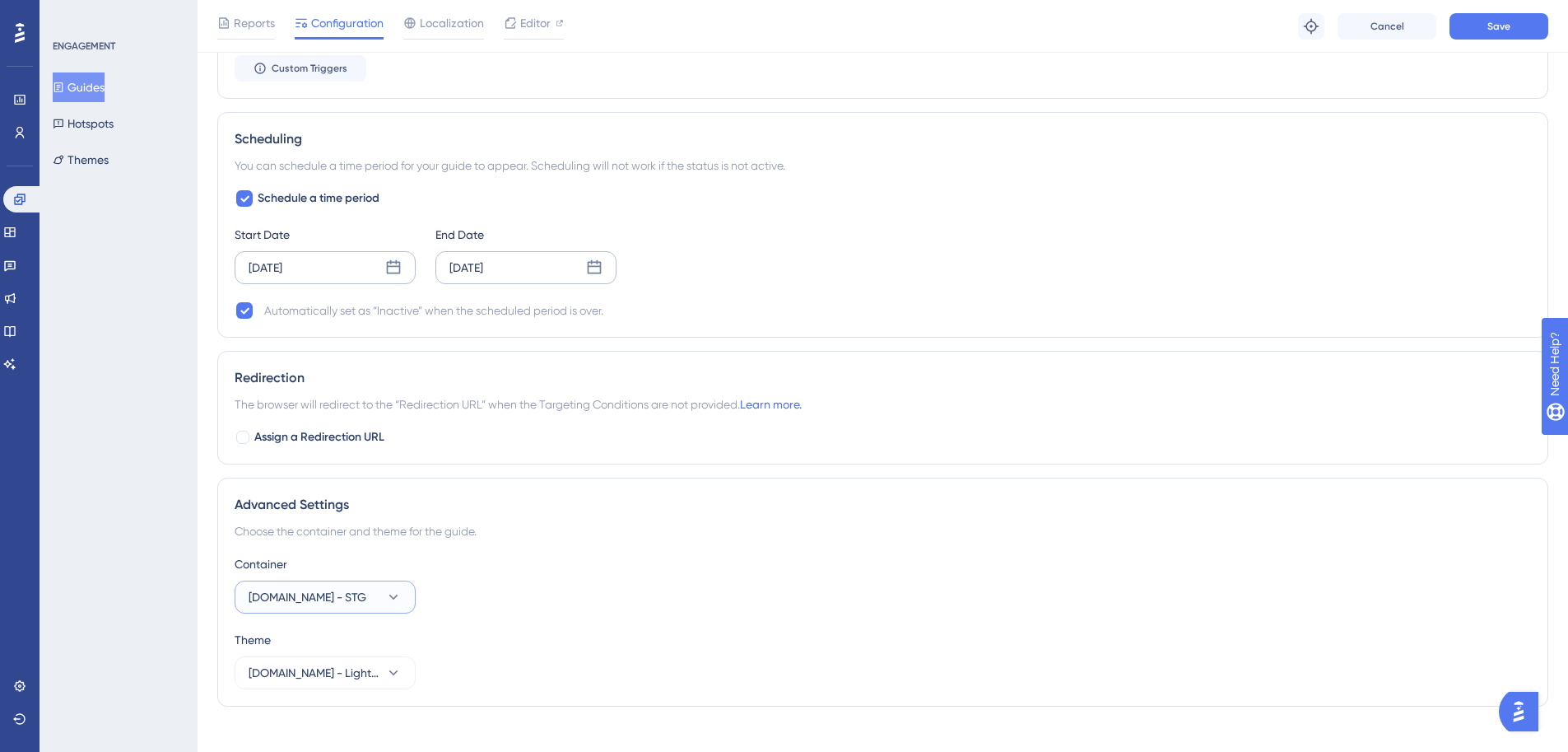
click at [351, 610] on button "[DOMAIN_NAME] - STG" at bounding box center [325, 596] width 181 height 33
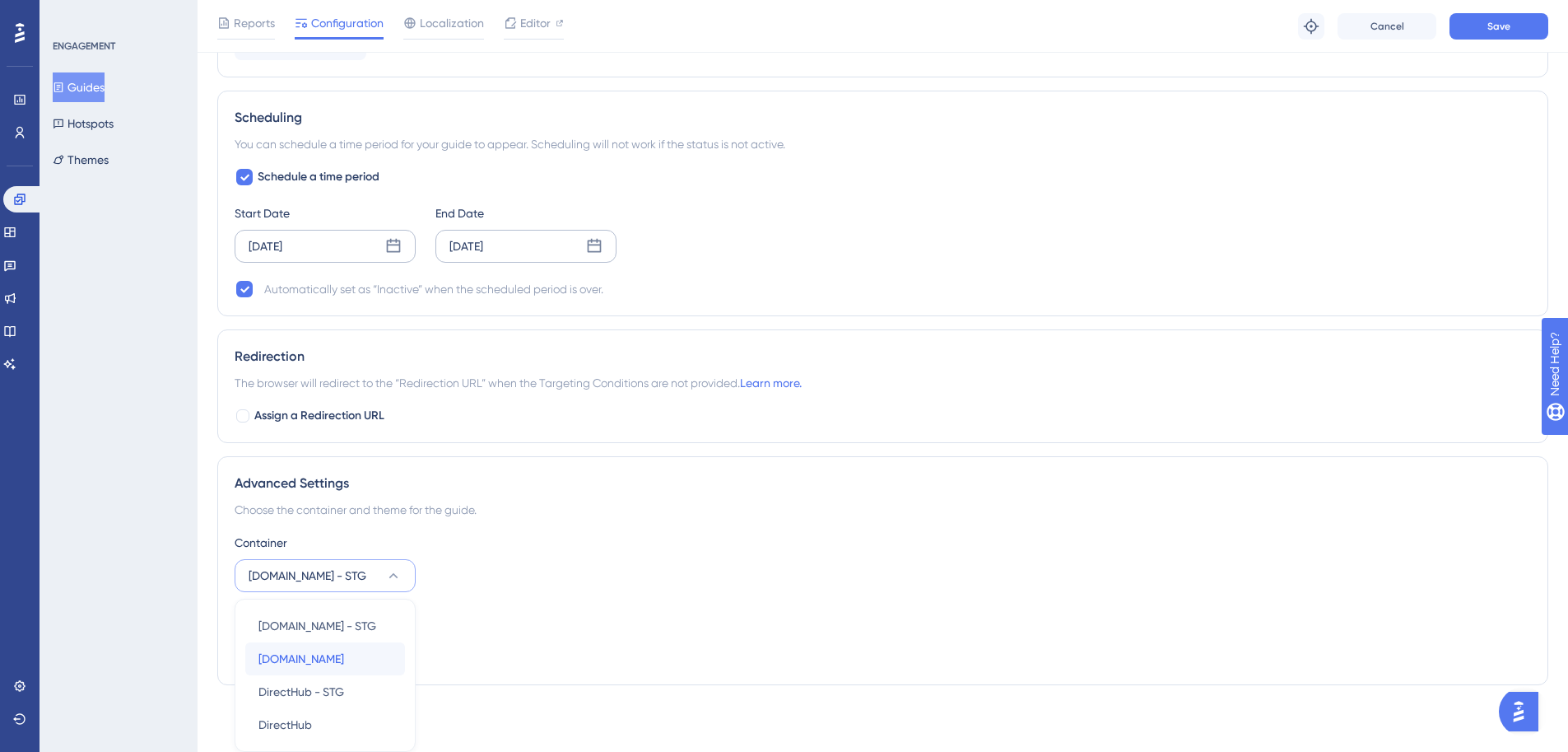
drag, startPoint x: 346, startPoint y: 660, endPoint x: 358, endPoint y: 654, distance: 13.4
click at [346, 660] on div "[DOMAIN_NAME] [DOMAIN_NAME]" at bounding box center [325, 658] width 134 height 33
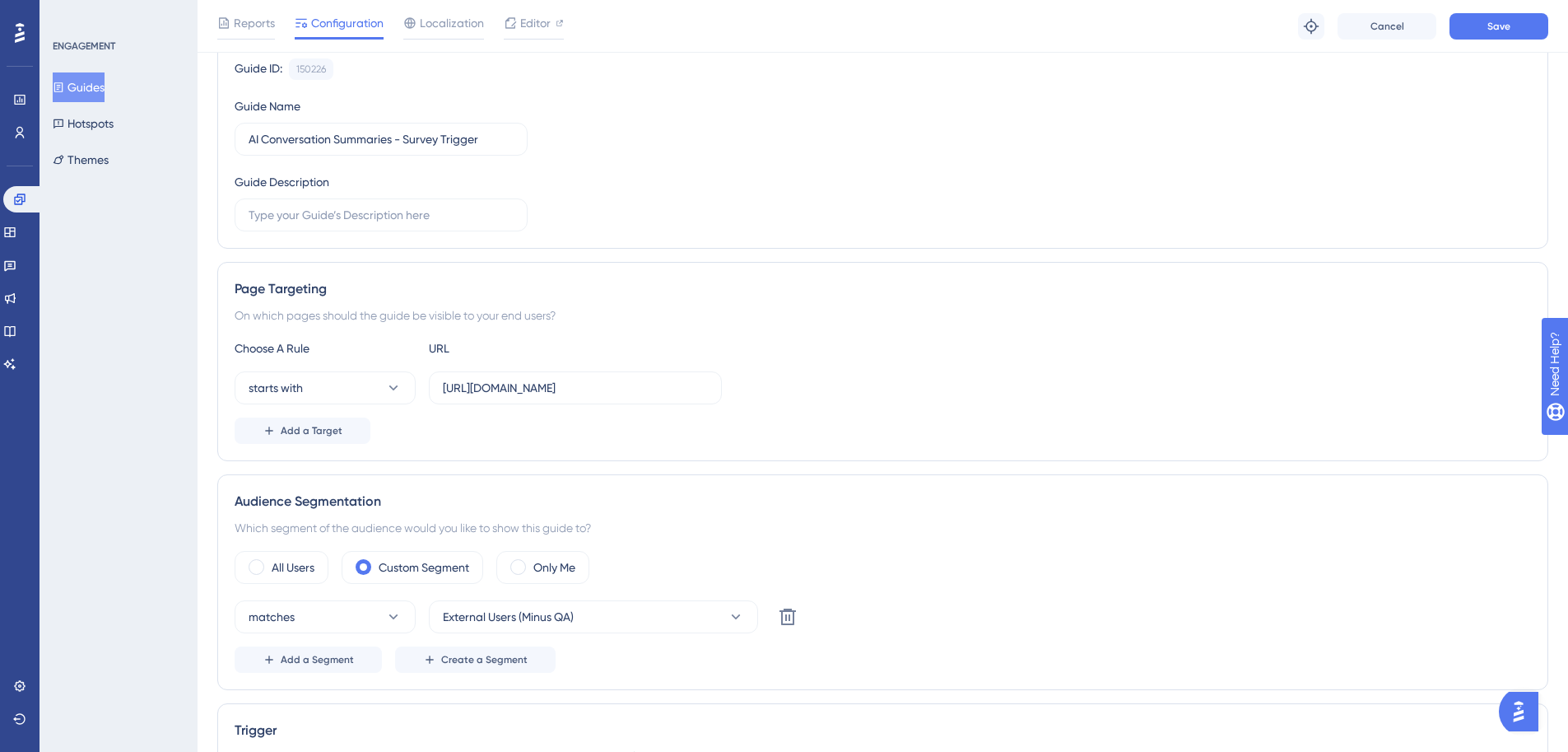
scroll to position [80, 0]
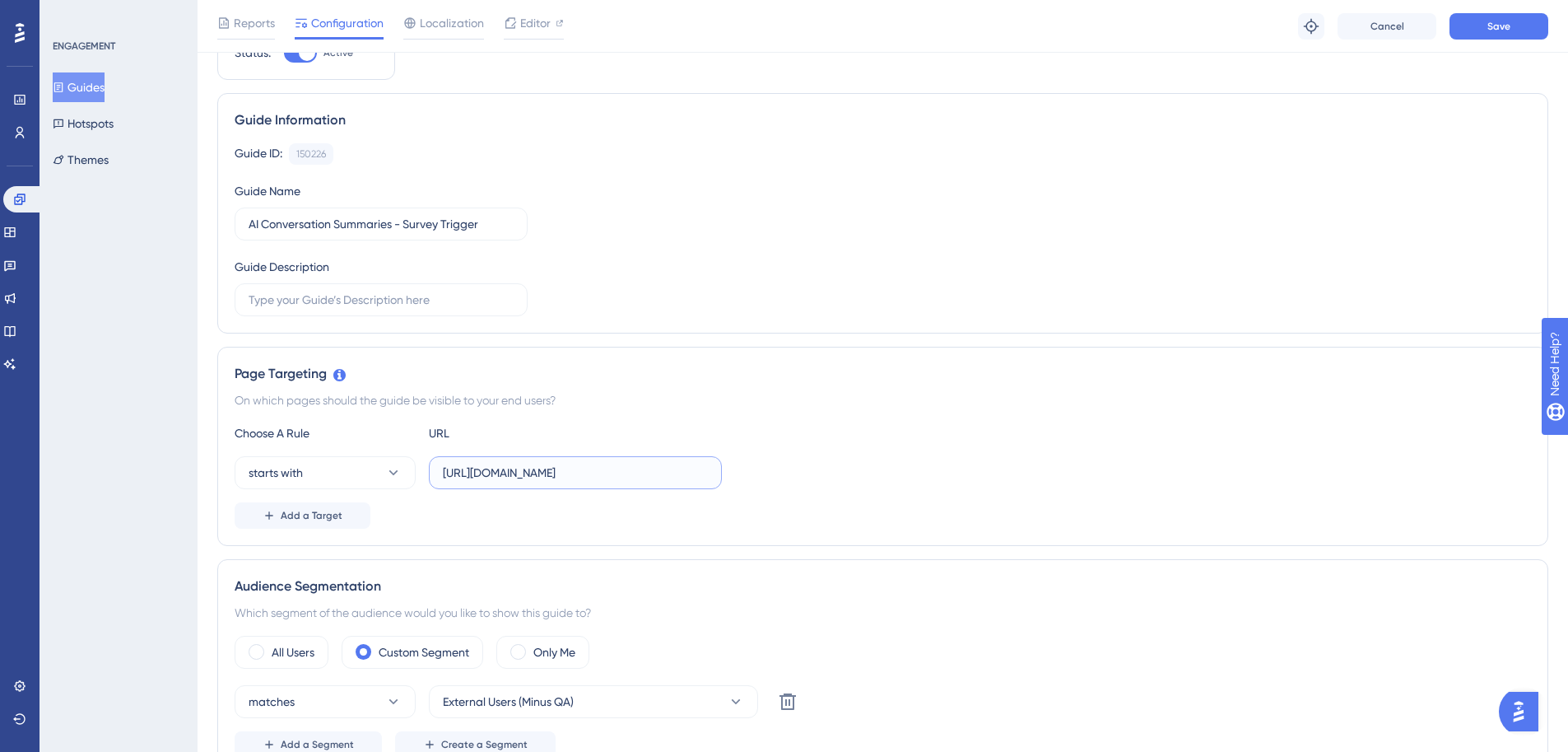
click at [499, 470] on input "[URL][DOMAIN_NAME]" at bounding box center [575, 472] width 265 height 18
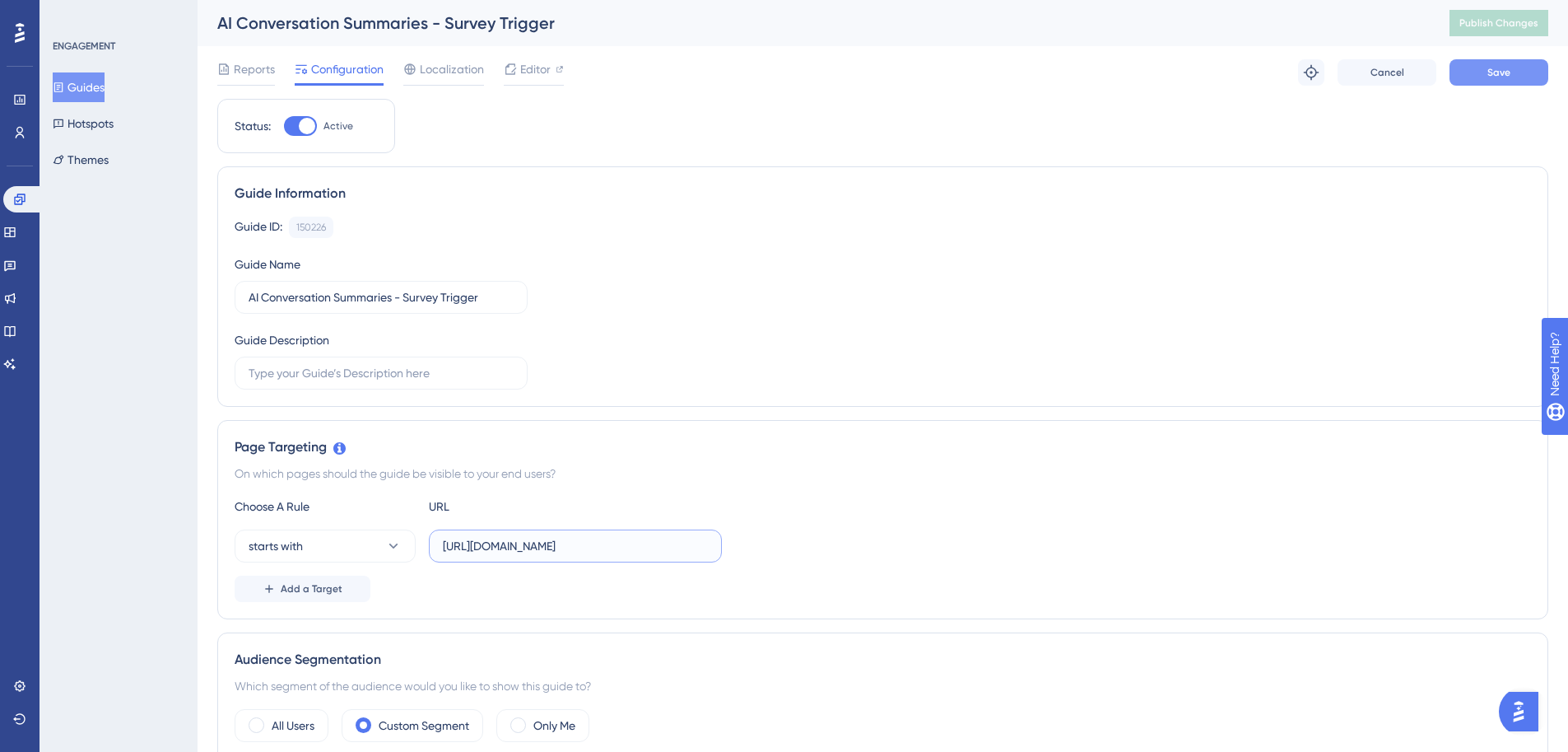
type input "[URL][DOMAIN_NAME]"
click at [1492, 64] on button "Save" at bounding box center [1499, 73] width 99 height 27
click at [1513, 23] on span "Publish Changes" at bounding box center [1499, 23] width 79 height 13
click at [97, 80] on button "Guides" at bounding box center [78, 87] width 52 height 30
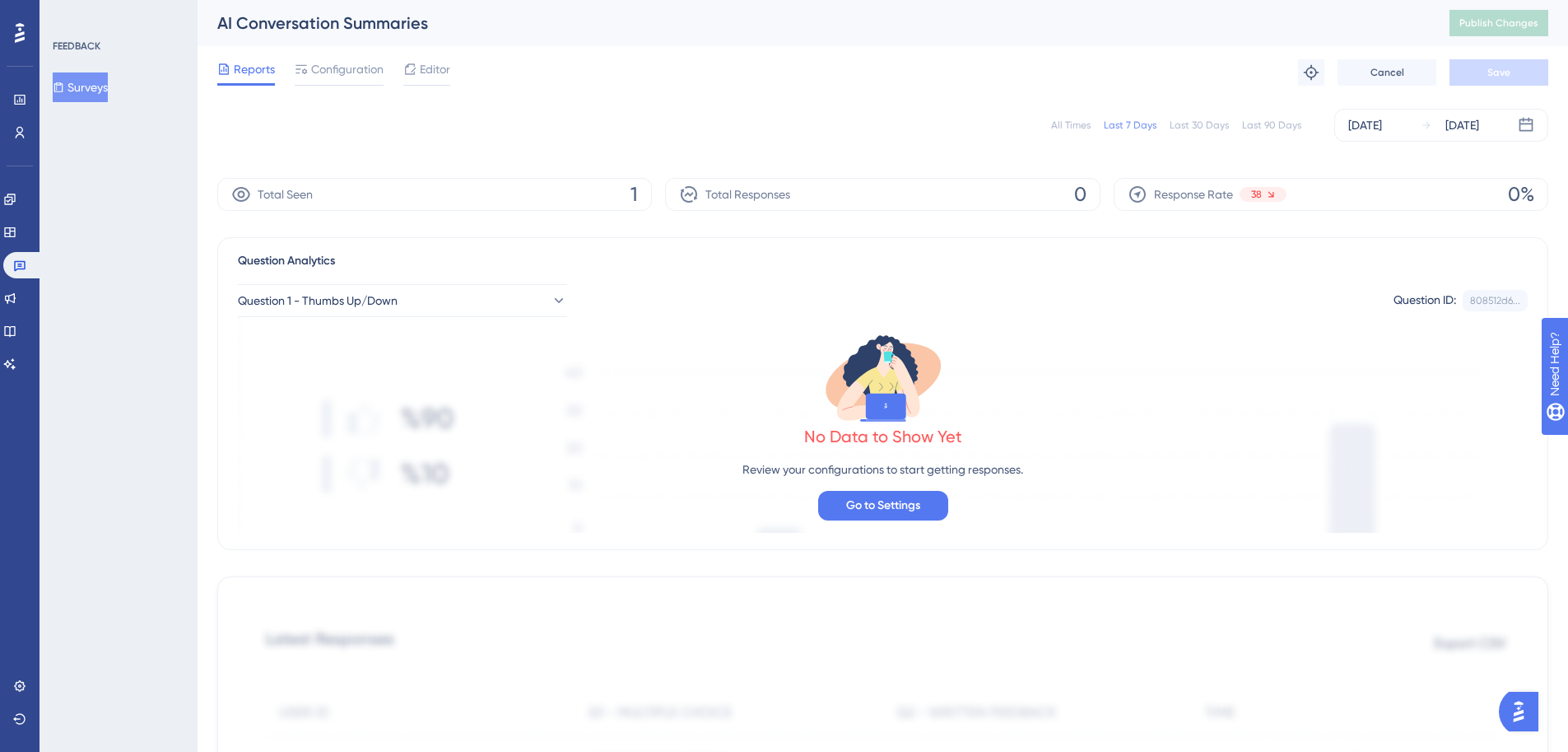
click at [387, 71] on div "Reports Configuration Editor" at bounding box center [334, 73] width 233 height 27
click at [362, 70] on span "Configuration" at bounding box center [347, 69] width 73 height 20
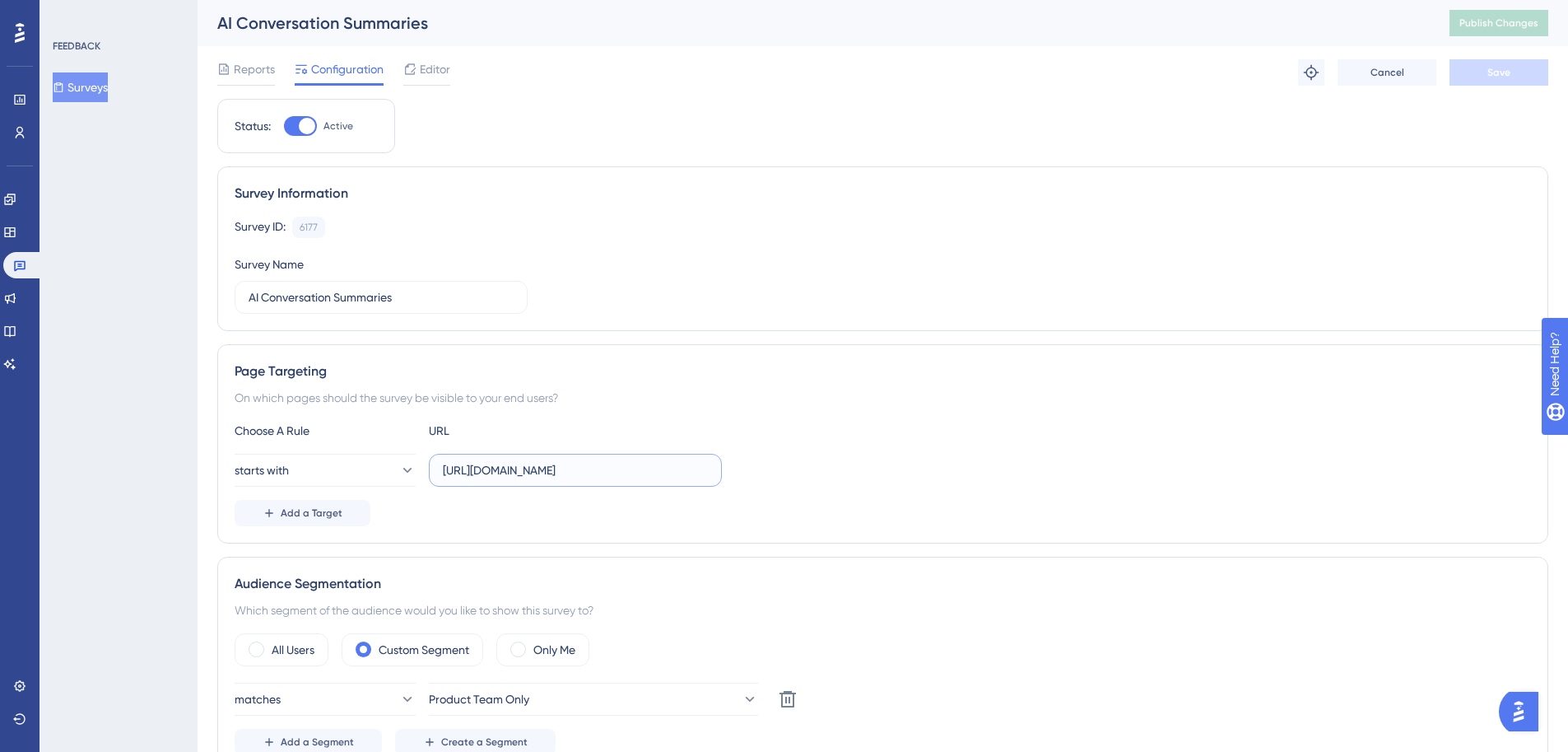
click at [503, 466] on input "[URL][DOMAIN_NAME]" at bounding box center [575, 470] width 265 height 18
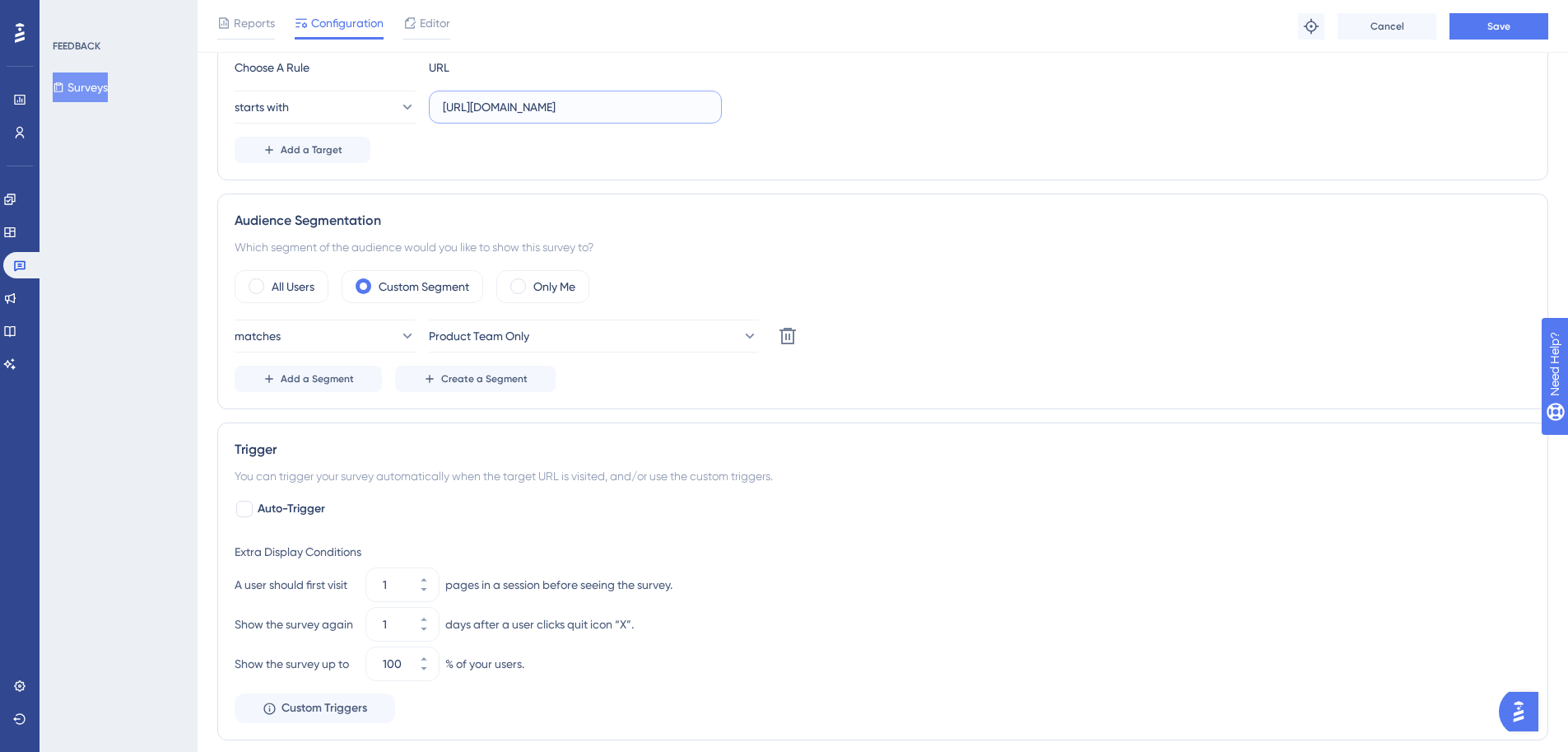
type input "[URL][DOMAIN_NAME]"
click at [620, 315] on div "All Users Custom Segment Only Me matches Product Team Only Delete Add a Segment…" at bounding box center [883, 331] width 1297 height 122
click at [608, 339] on button "Product Team Only" at bounding box center [593, 336] width 329 height 33
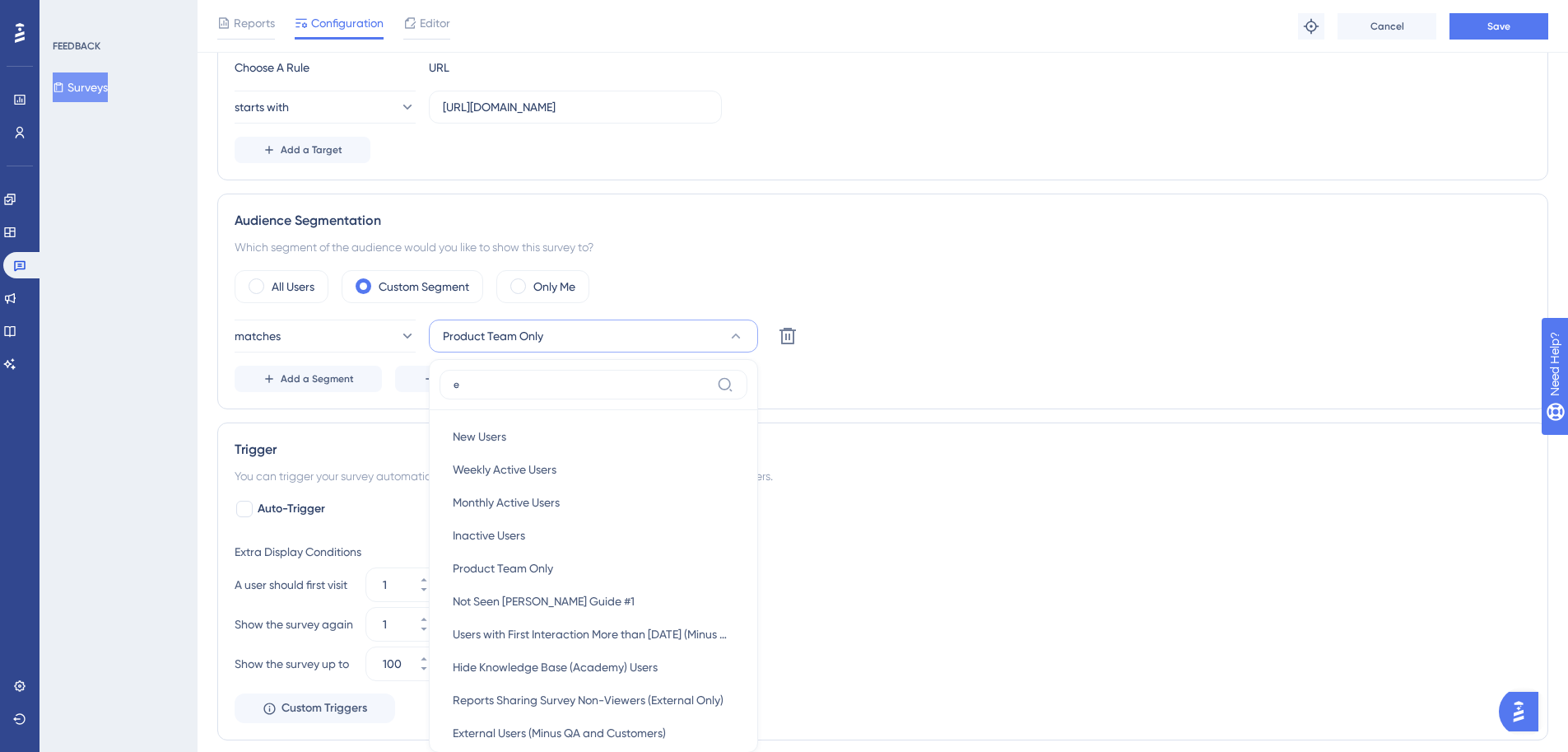
scroll to position [547, 0]
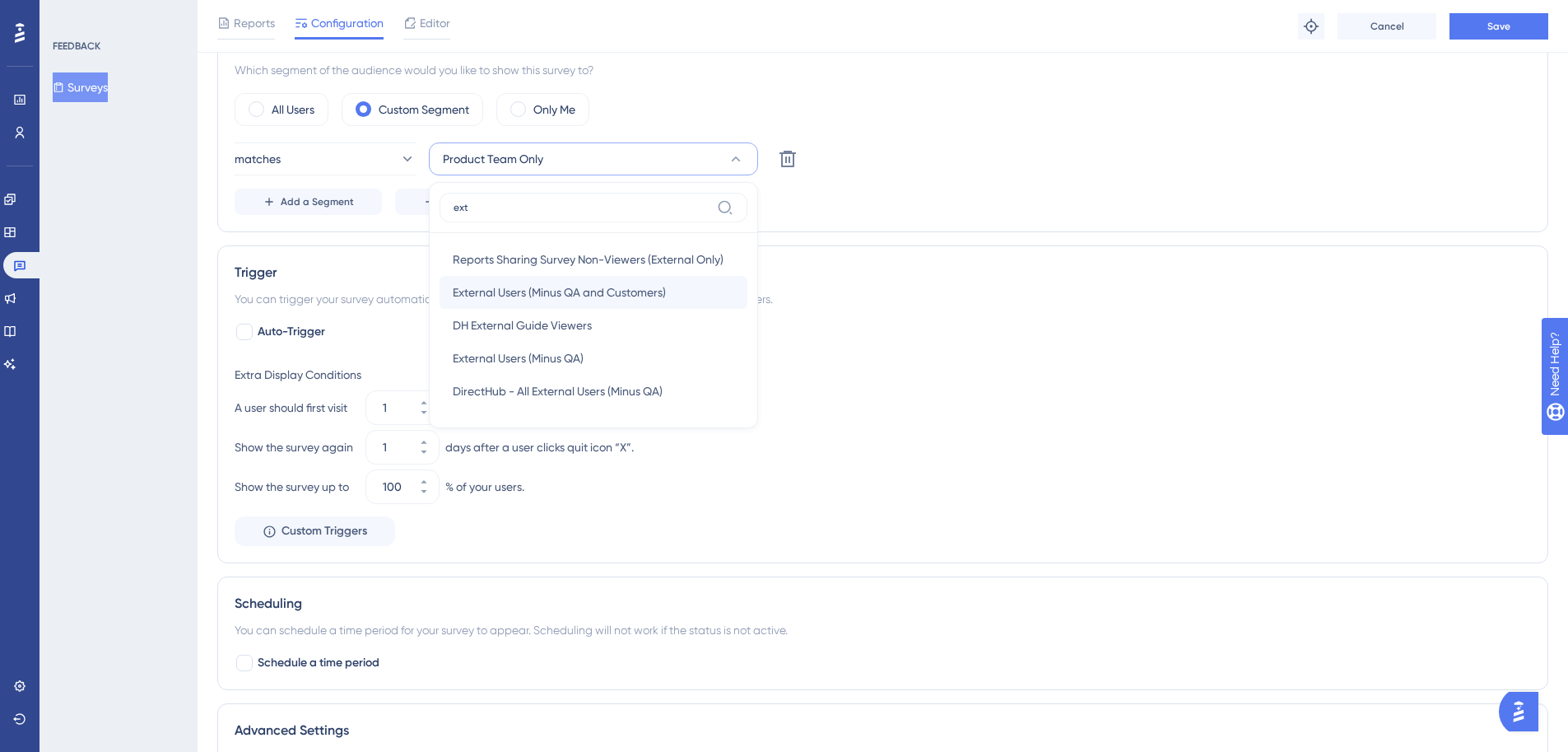
type input "ext"
click at [585, 292] on span "External Users (Minus QA and Customers)" at bounding box center [558, 292] width 213 height 20
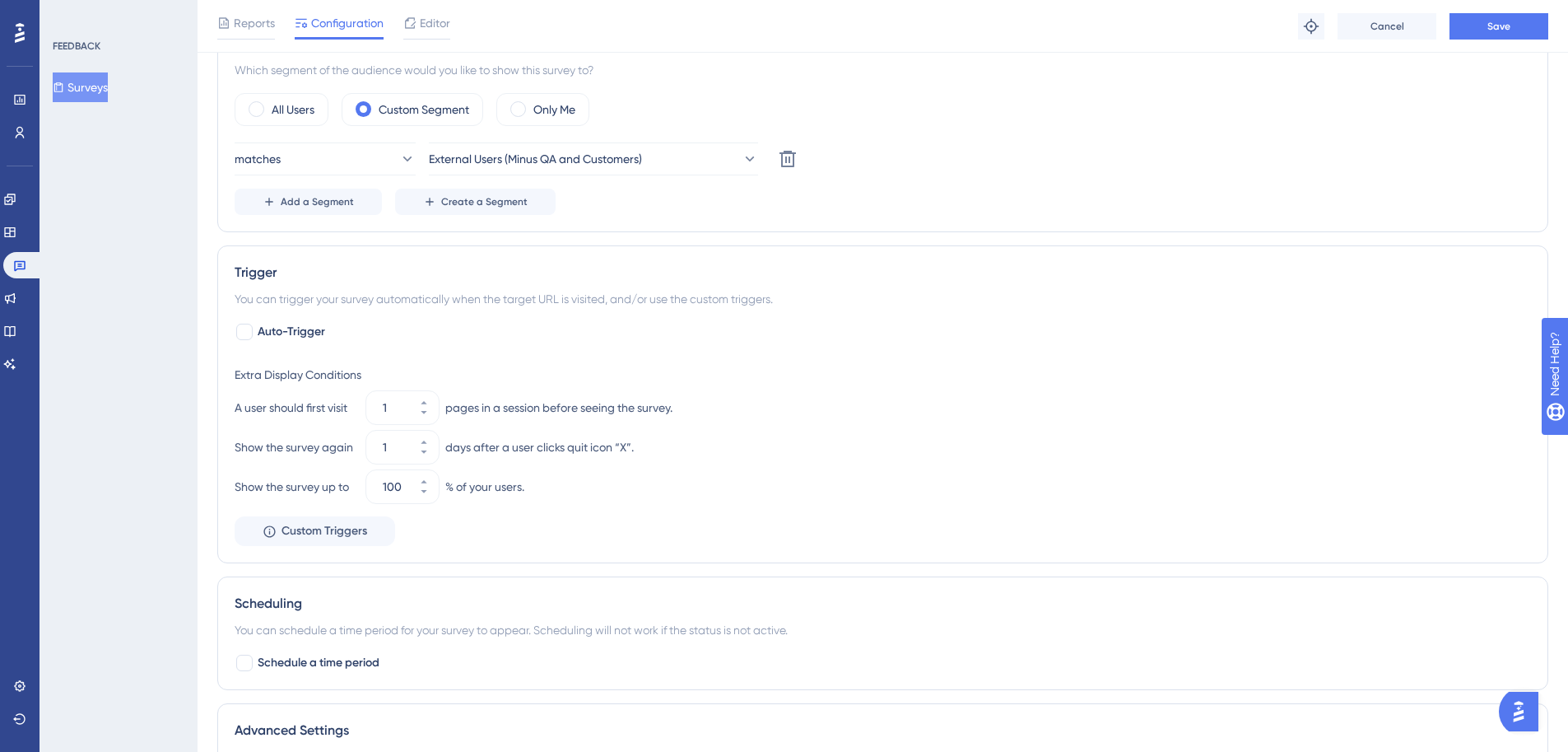
click at [949, 506] on div "Extra Display Conditions A user should first visit 1 pages in a session before …" at bounding box center [883, 451] width 1297 height 188
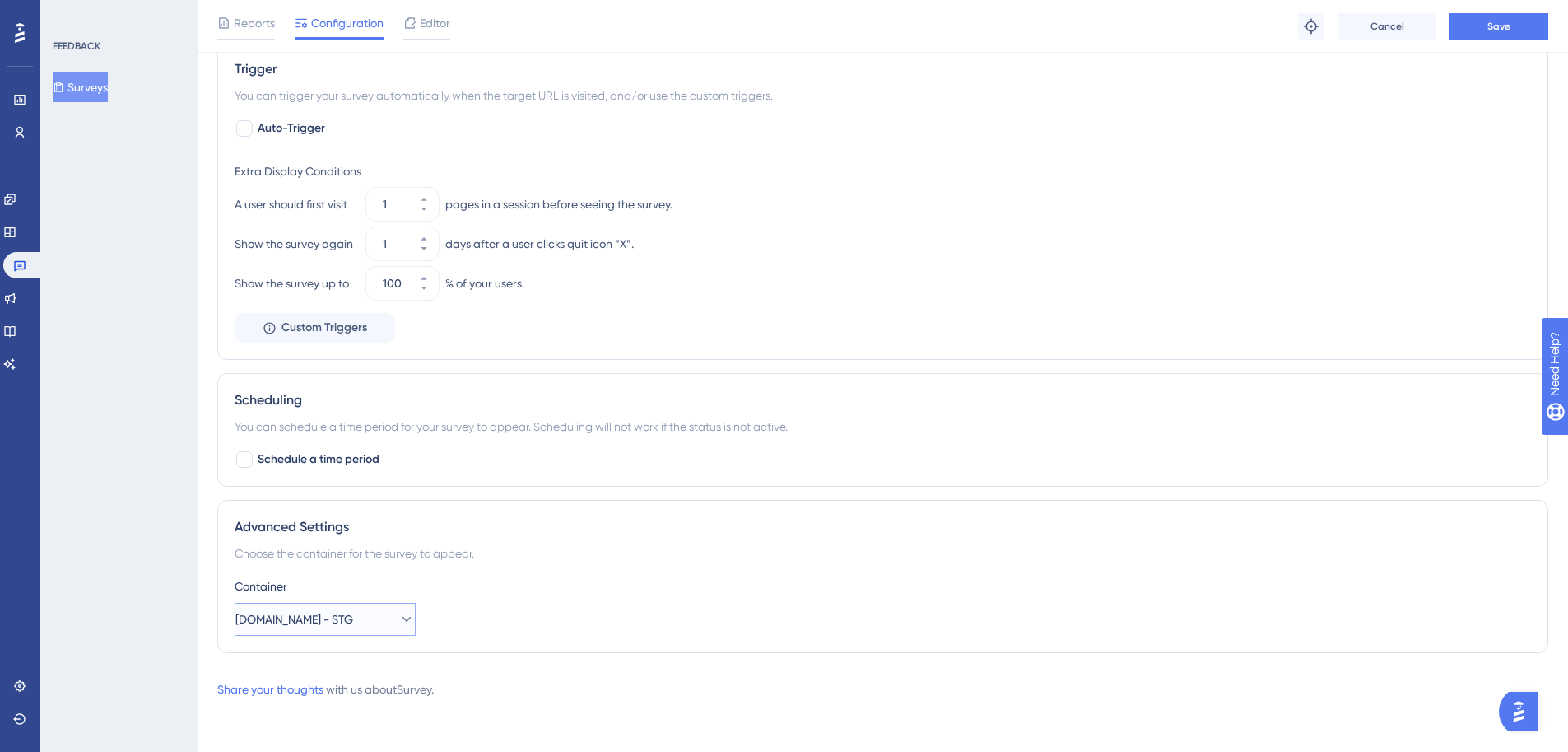
click at [334, 627] on span "[DOMAIN_NAME] - STG" at bounding box center [294, 618] width 117 height 20
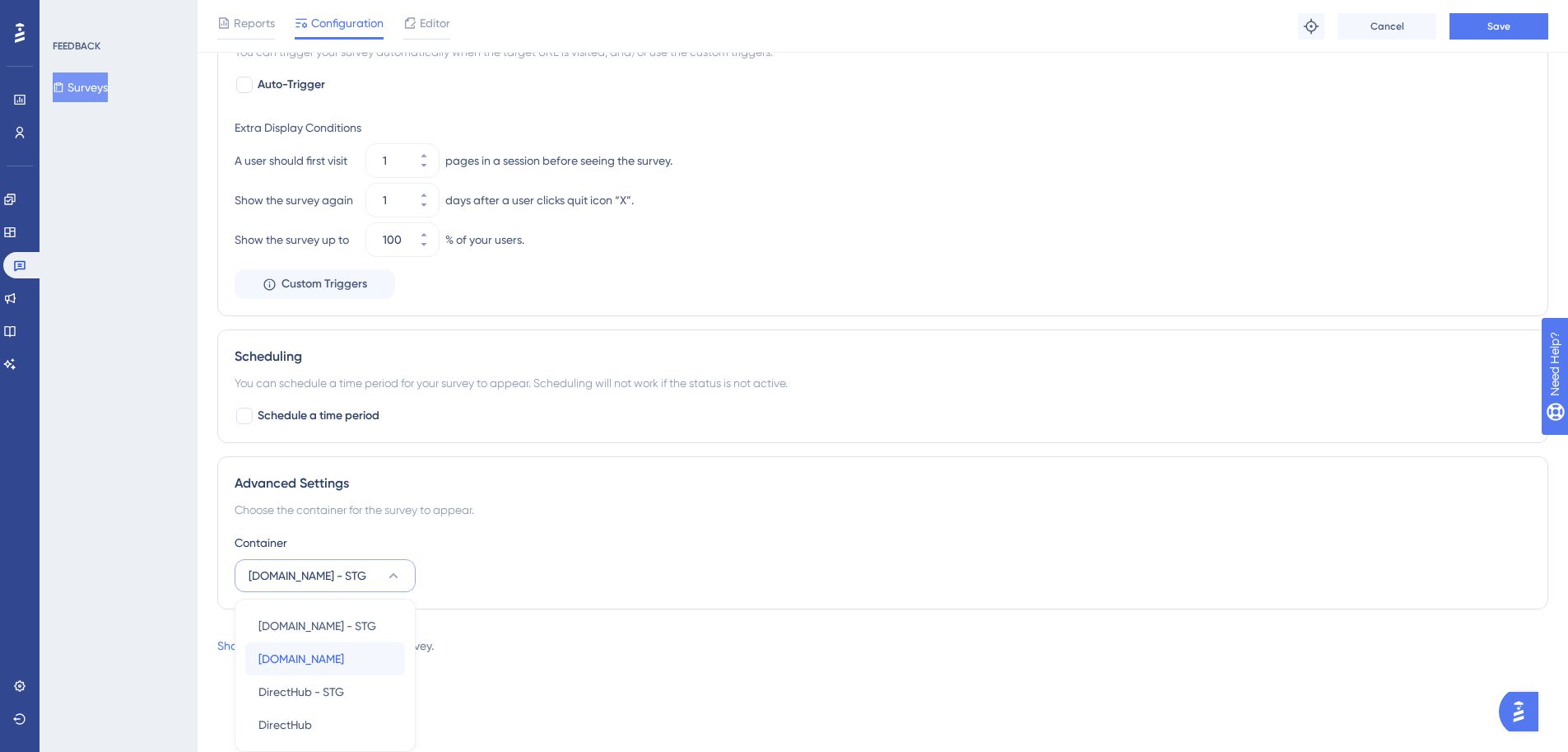
click at [333, 661] on div "[DOMAIN_NAME] [DOMAIN_NAME]" at bounding box center [325, 658] width 134 height 33
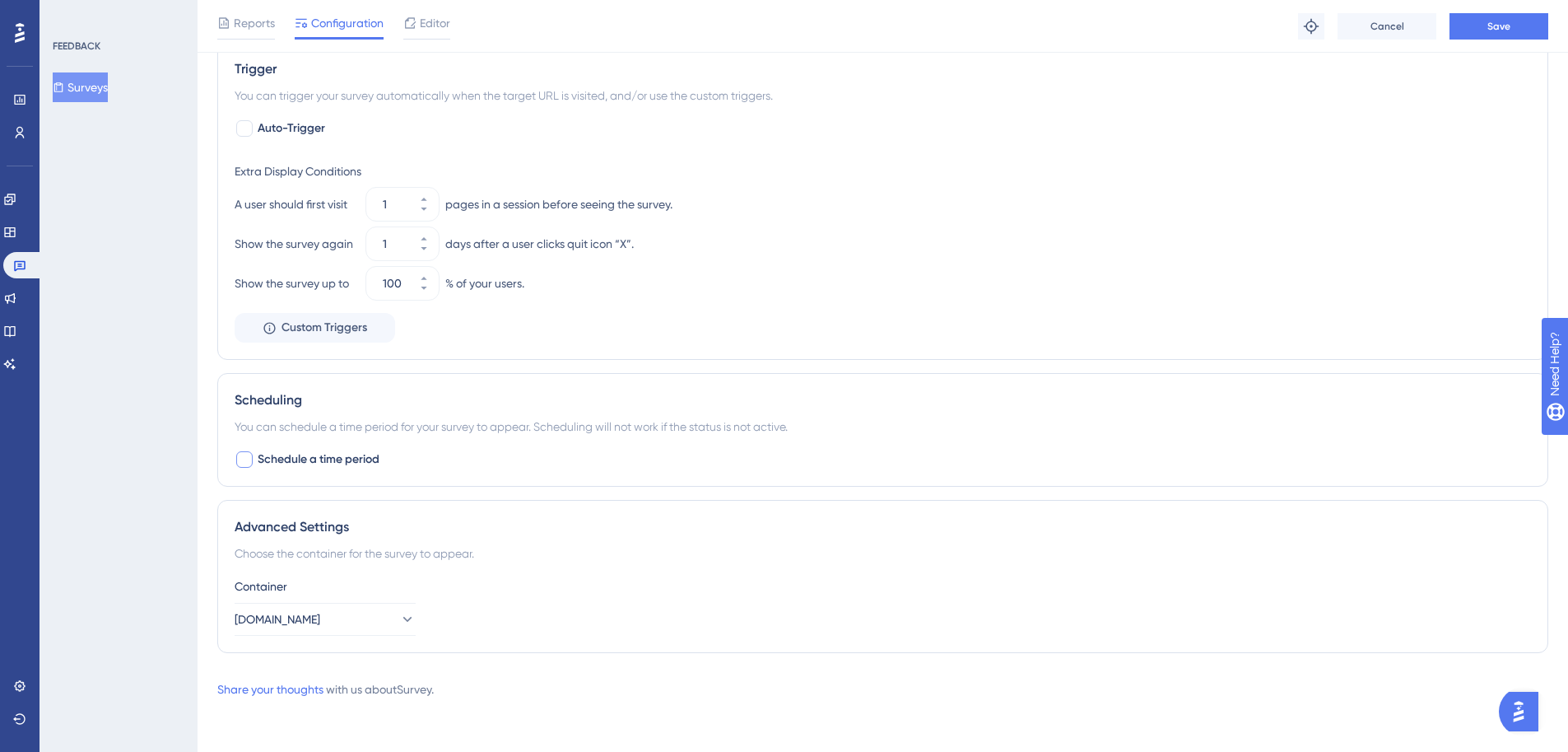
click at [368, 465] on span "Schedule a time period" at bounding box center [319, 459] width 122 height 20
checkbox input "true"
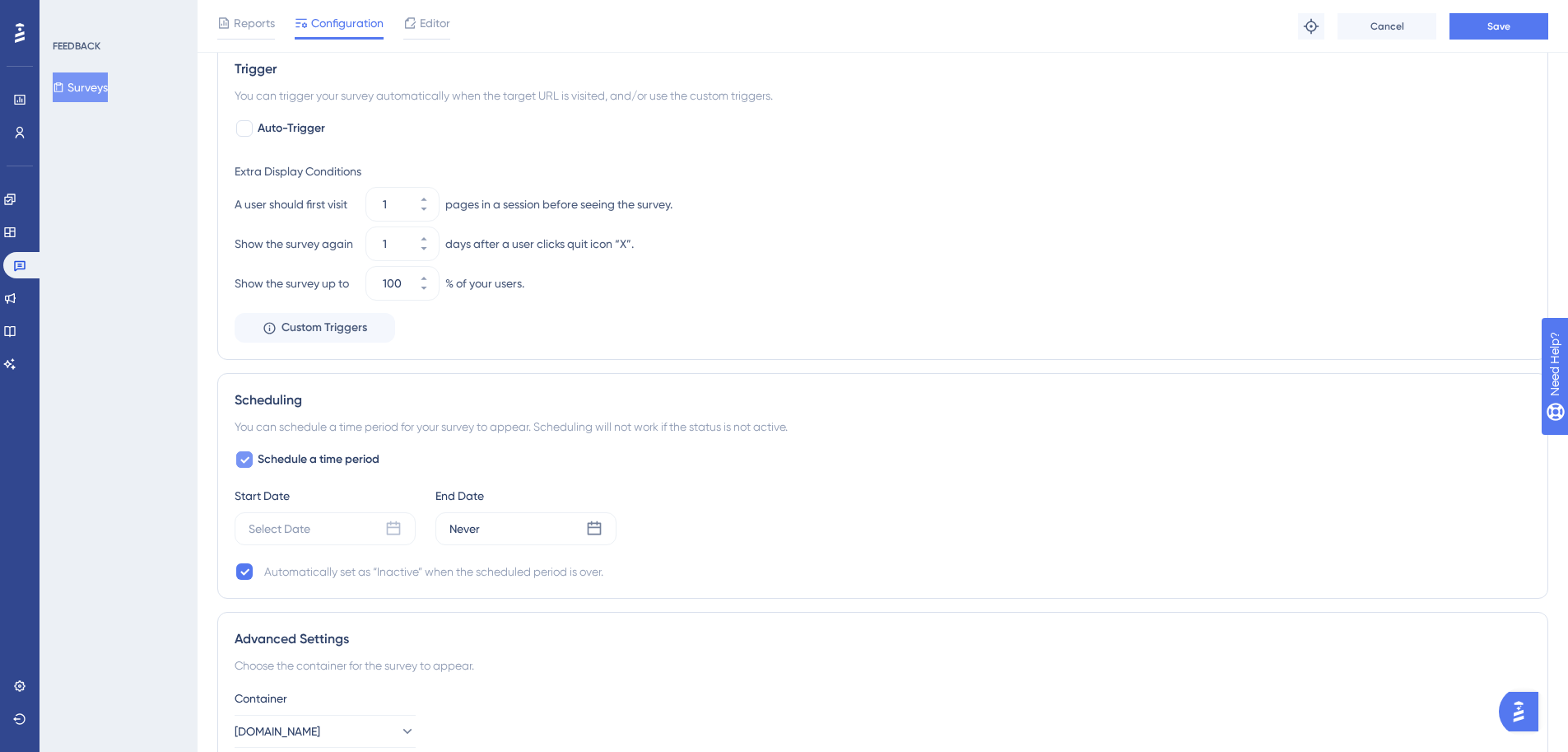
scroll to position [794, 0]
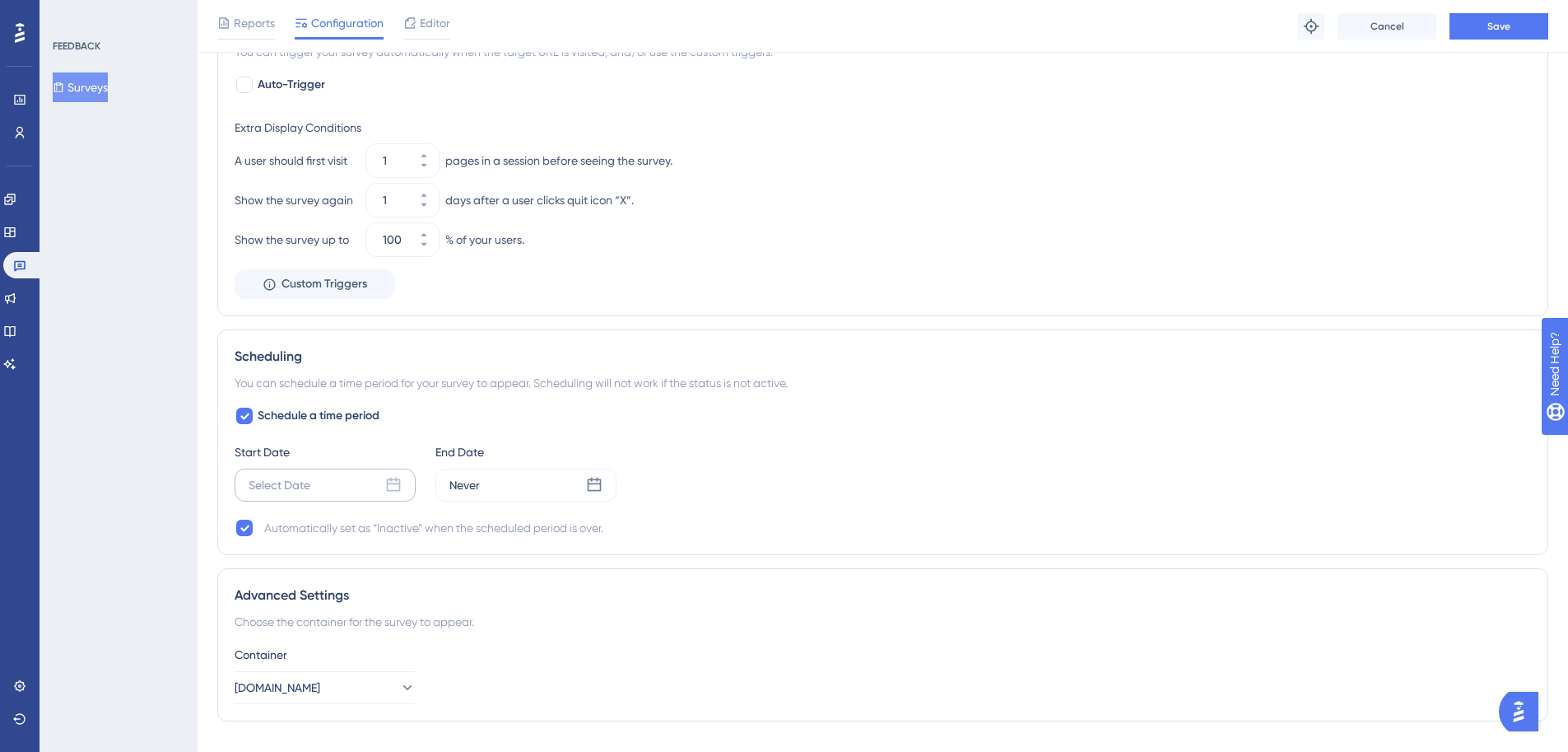
click at [333, 484] on div "Select Date" at bounding box center [325, 485] width 181 height 33
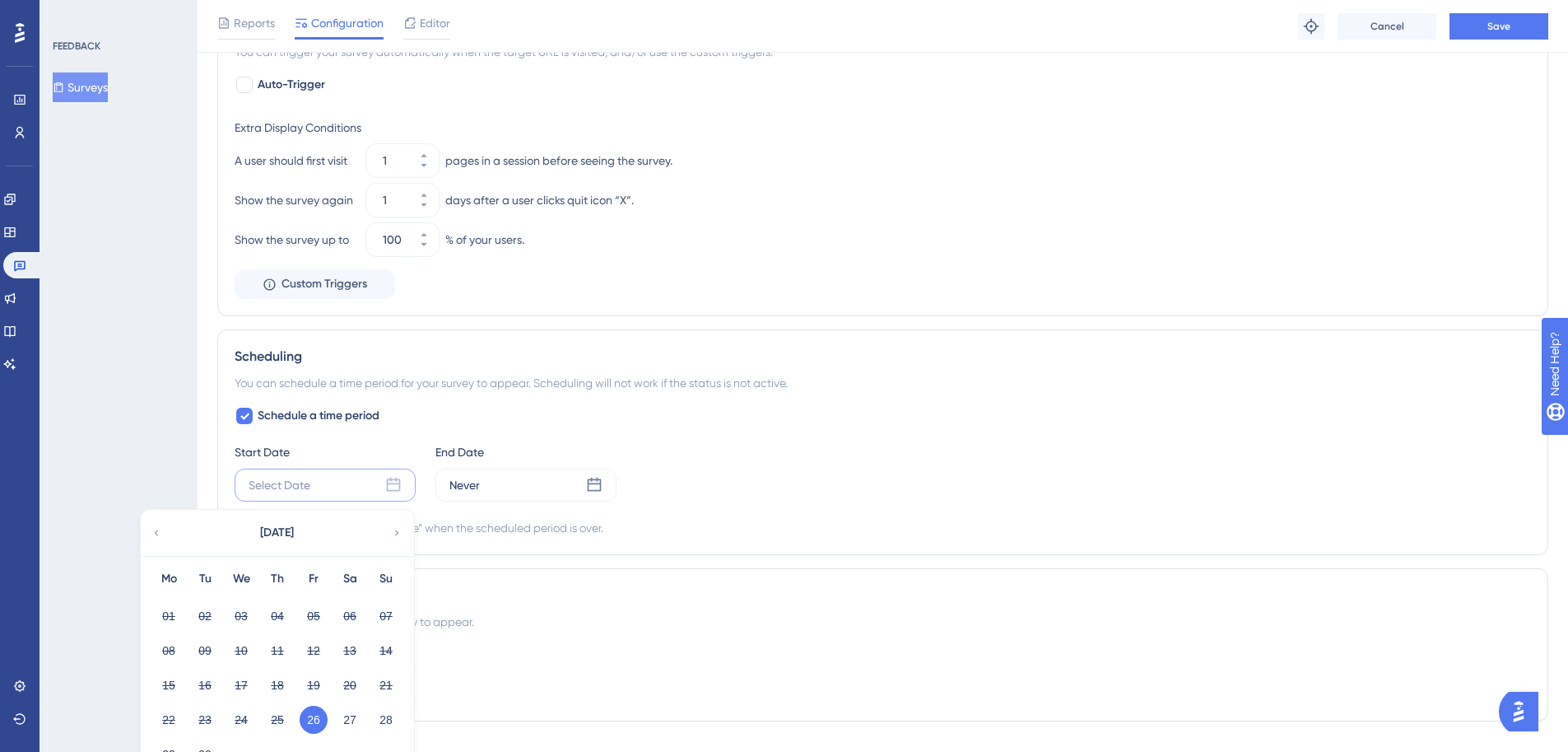
click at [409, 526] on div "[DATE]" at bounding box center [277, 533] width 272 height 46
click at [398, 531] on icon at bounding box center [397, 533] width 11 height 15
click at [241, 651] on button "08" at bounding box center [240, 650] width 28 height 28
click at [231, 716] on button "22" at bounding box center [240, 719] width 28 height 28
click at [242, 658] on button "08" at bounding box center [240, 650] width 28 height 28
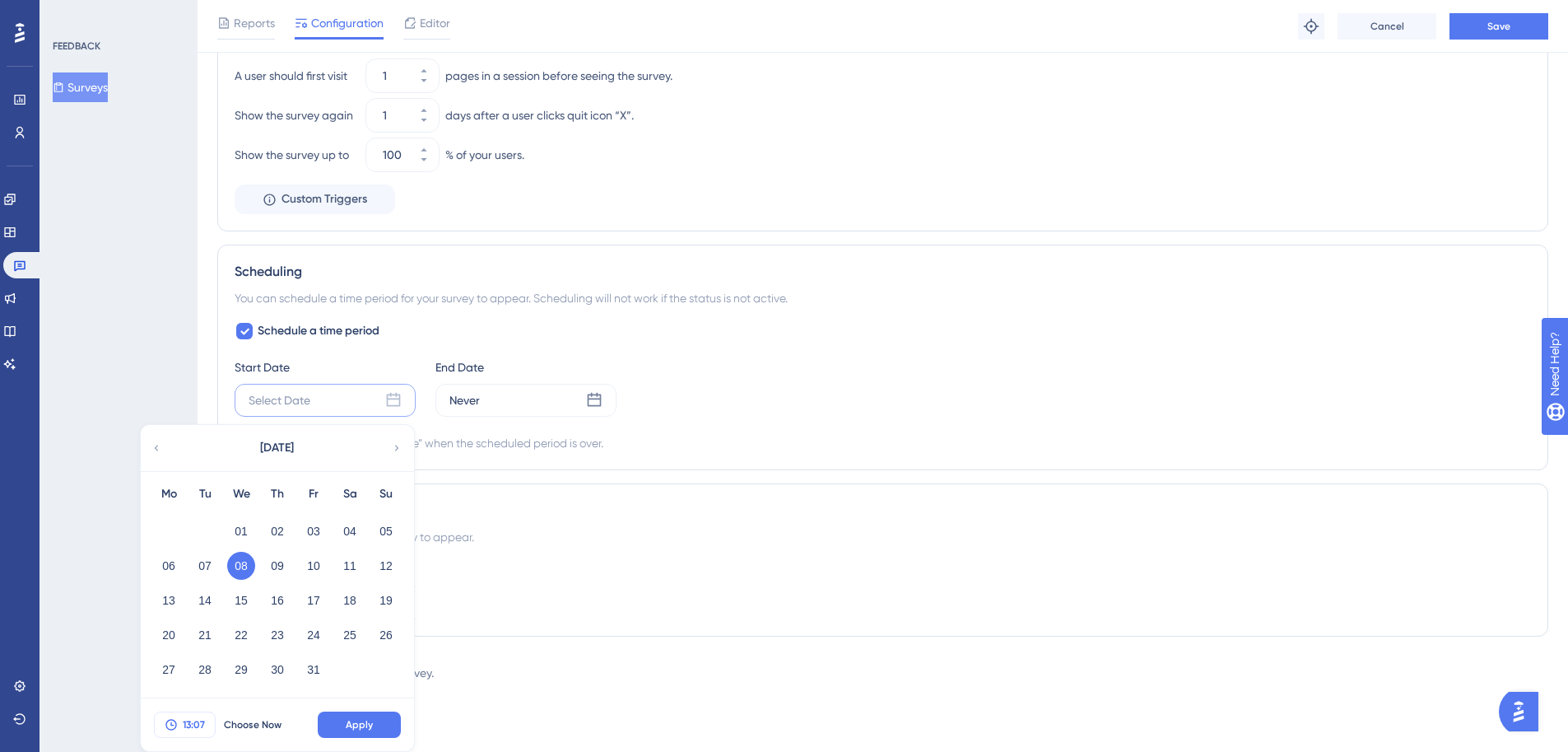
click at [172, 716] on button "13:07" at bounding box center [184, 724] width 62 height 27
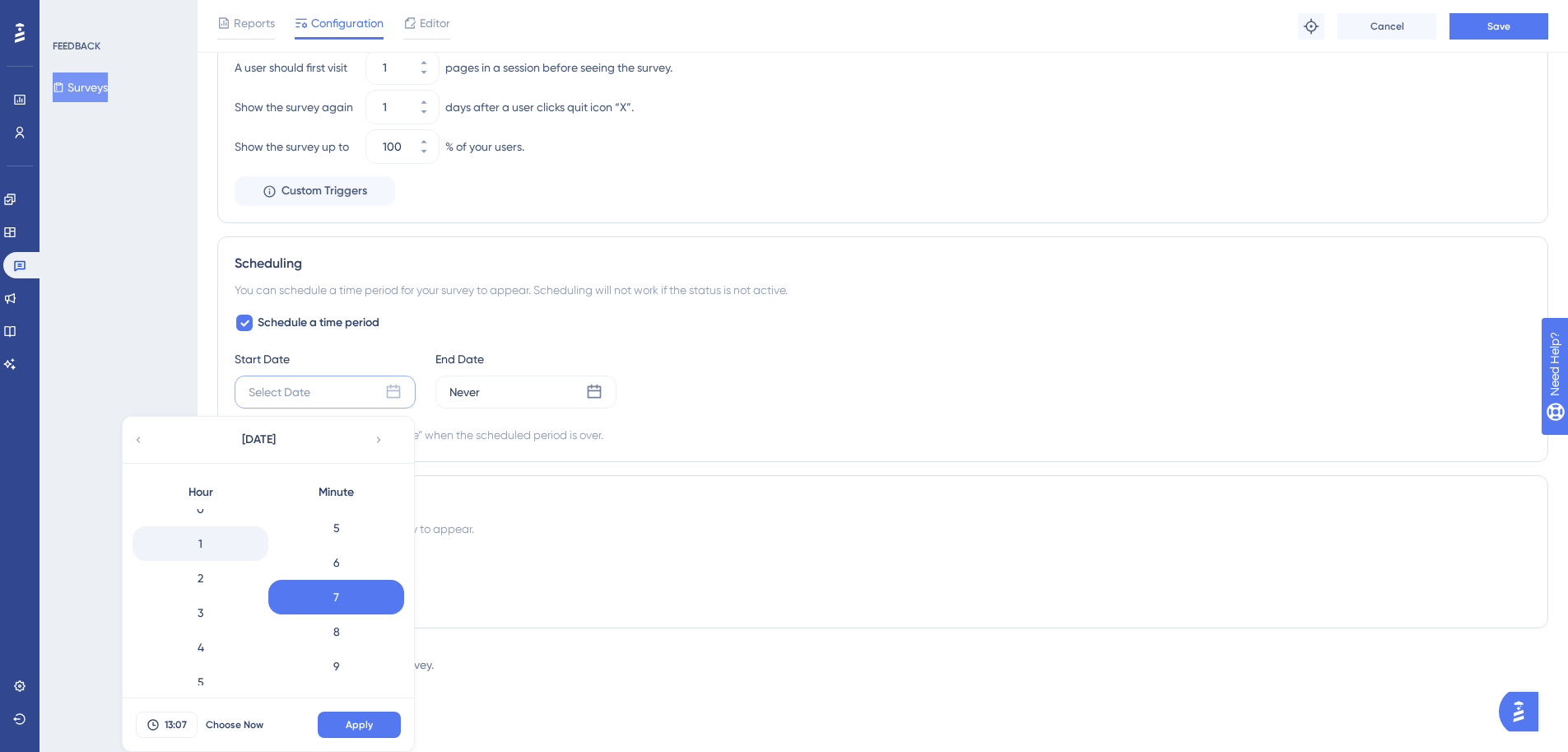
scroll to position [0, 0]
click at [235, 531] on div "0" at bounding box center [200, 526] width 136 height 34
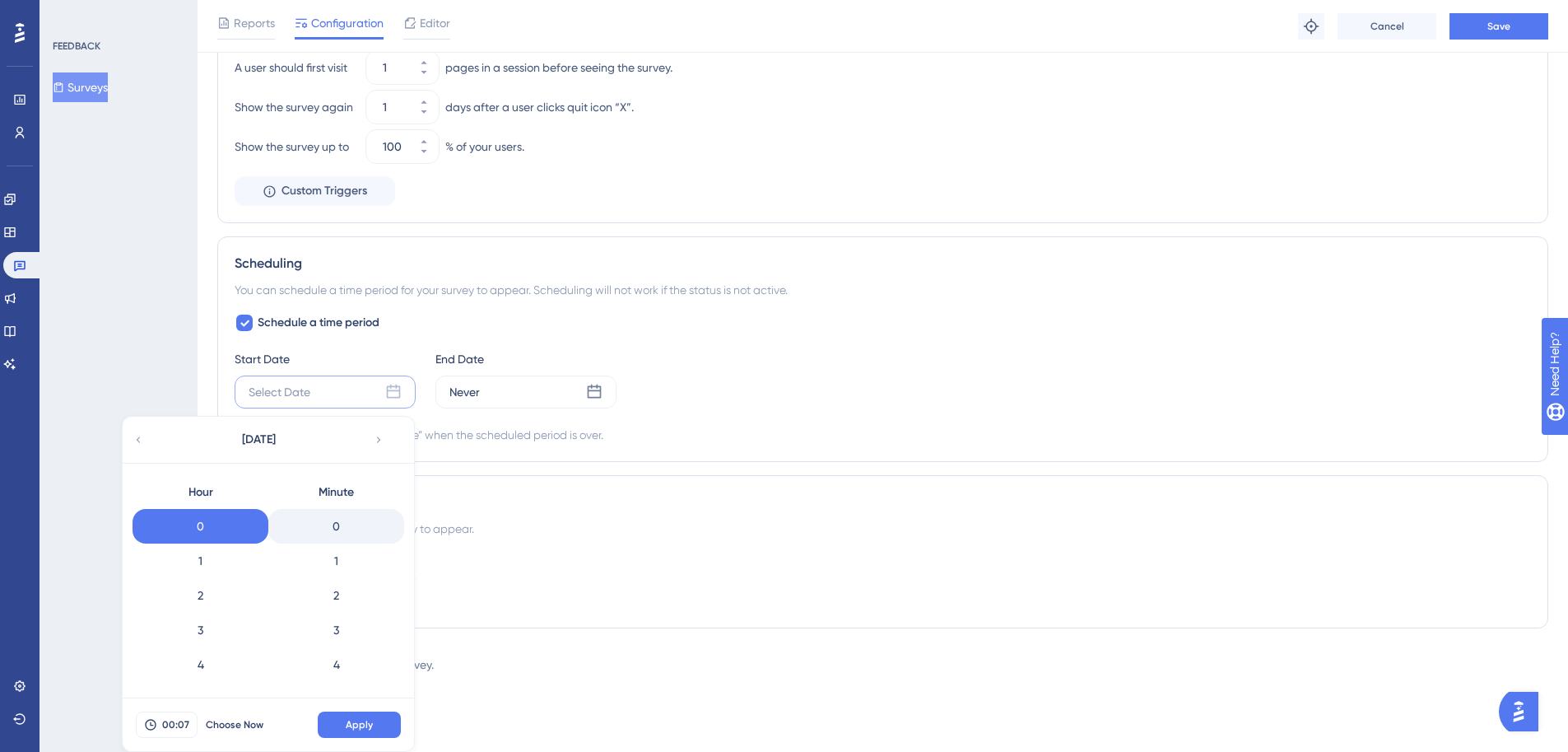
click at [333, 532] on div "0" at bounding box center [336, 526] width 136 height 34
click at [372, 722] on span "Apply" at bounding box center [359, 724] width 27 height 13
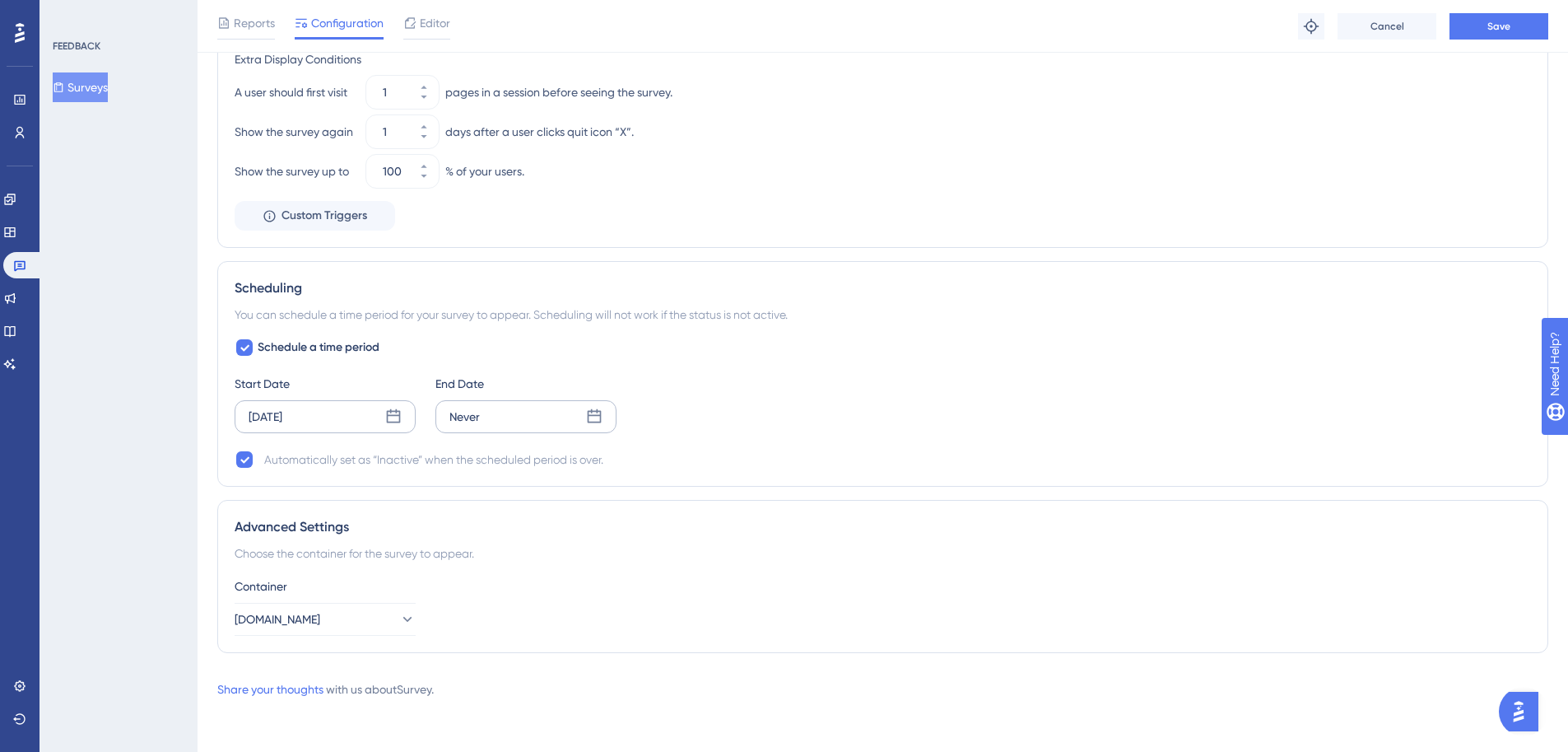
click at [568, 427] on div "Never" at bounding box center [526, 416] width 181 height 33
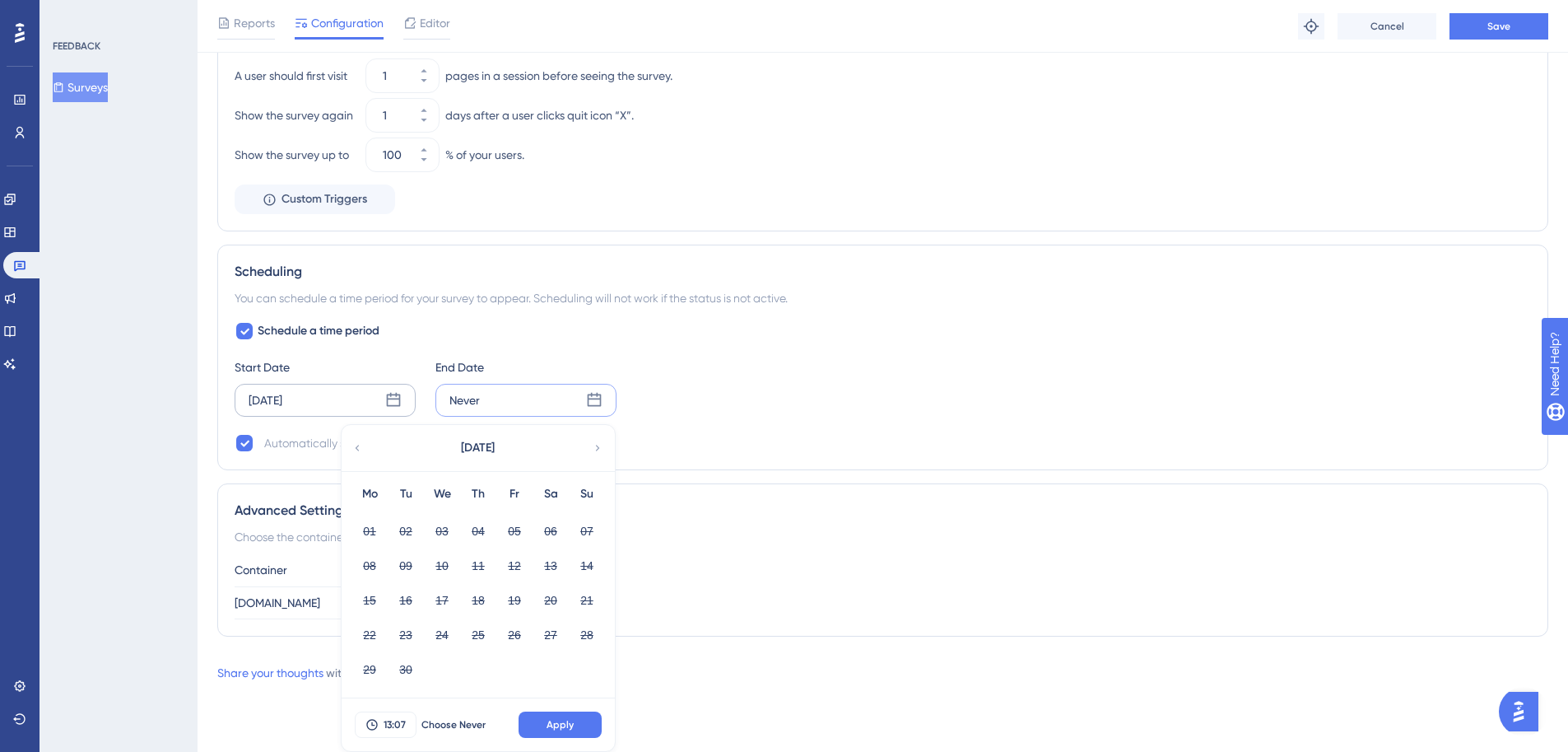
click at [600, 437] on div "[DATE]" at bounding box center [477, 448] width 272 height 46
click at [598, 445] on icon at bounding box center [597, 449] width 11 height 15
click at [441, 633] on button "22" at bounding box center [442, 634] width 28 height 28
click at [400, 727] on span "13:07" at bounding box center [394, 724] width 22 height 13
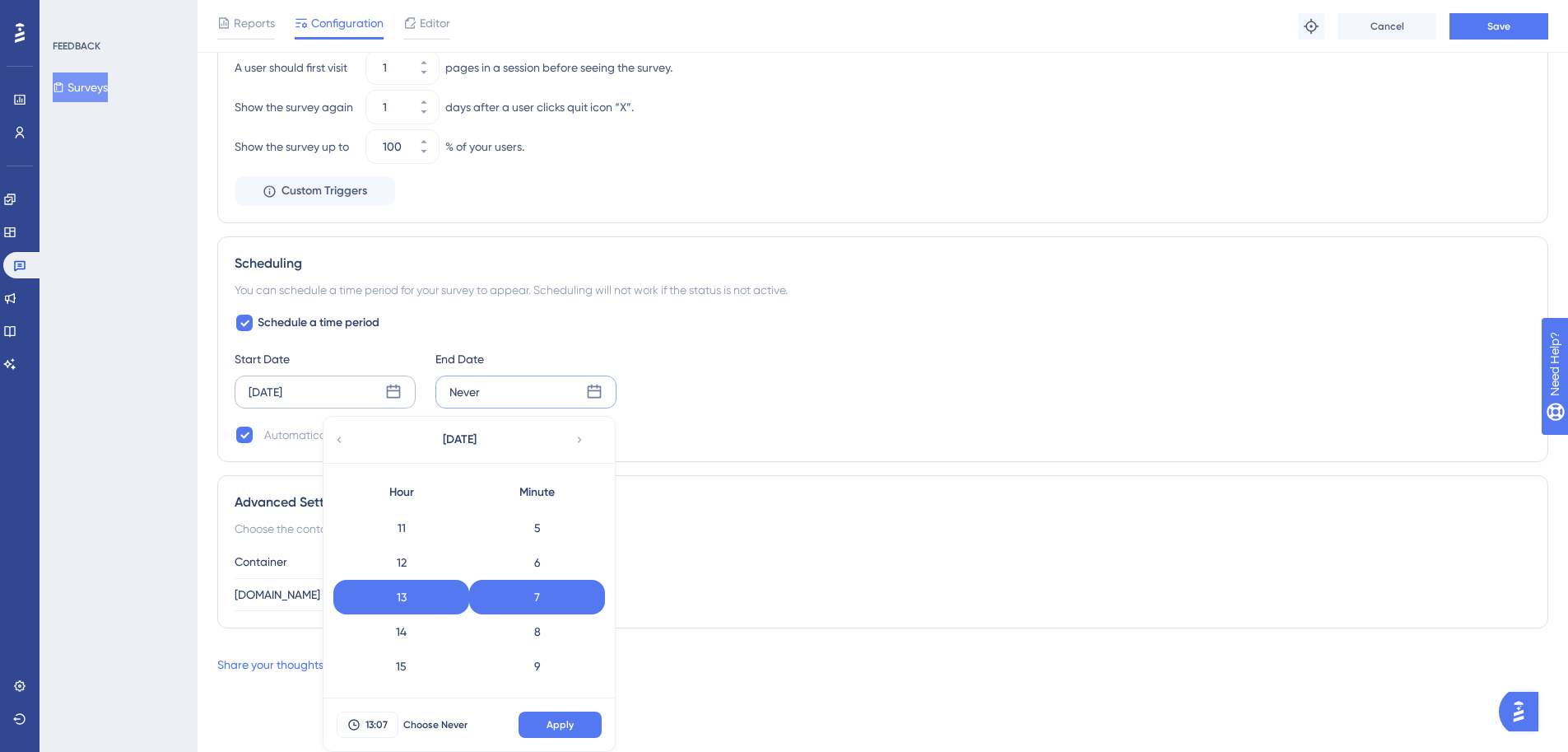
scroll to position [654, 0]
click at [402, 675] on div "23" at bounding box center [401, 668] width 136 height 34
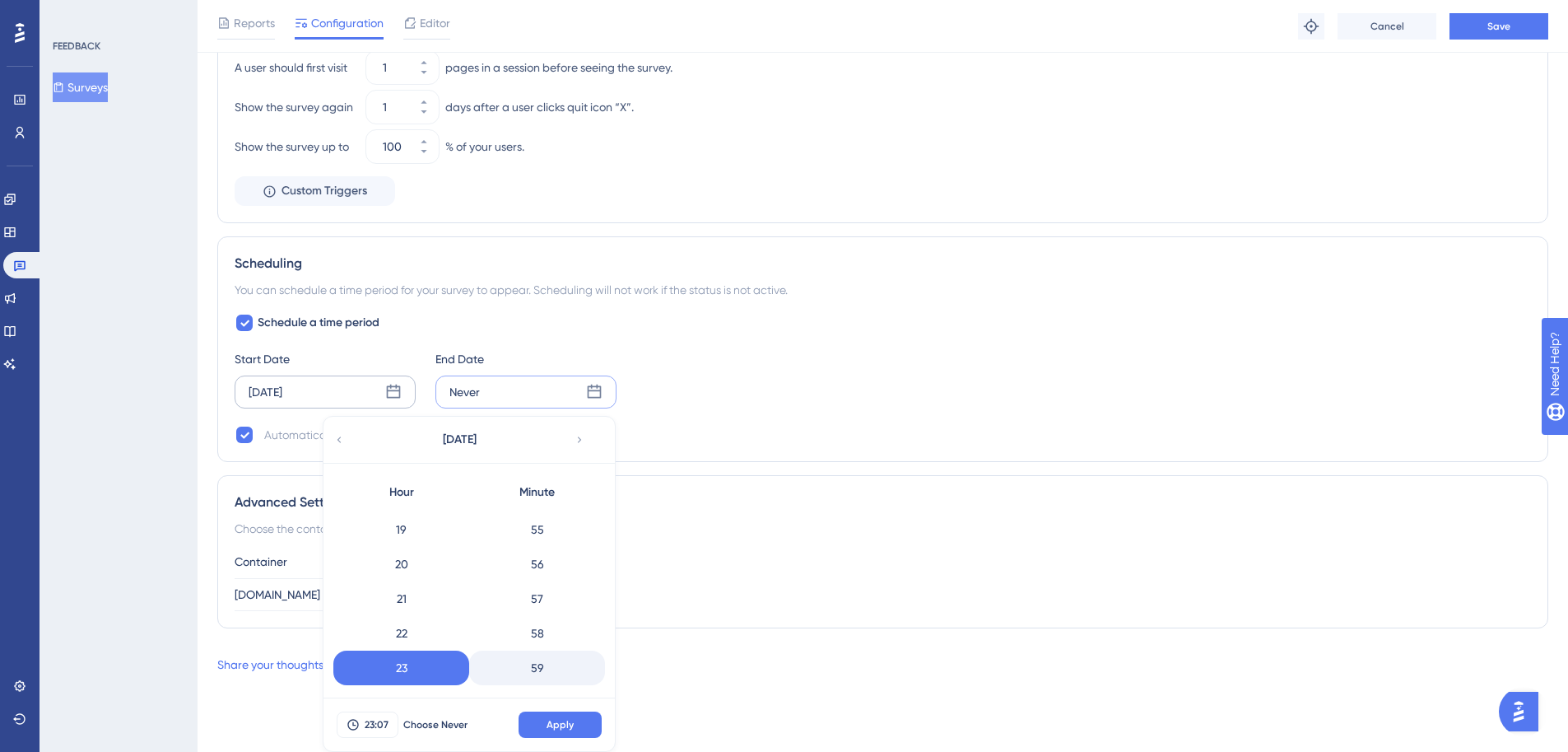
click at [536, 658] on div "59" at bounding box center [537, 668] width 136 height 34
click at [553, 735] on button "Apply" at bounding box center [560, 724] width 83 height 27
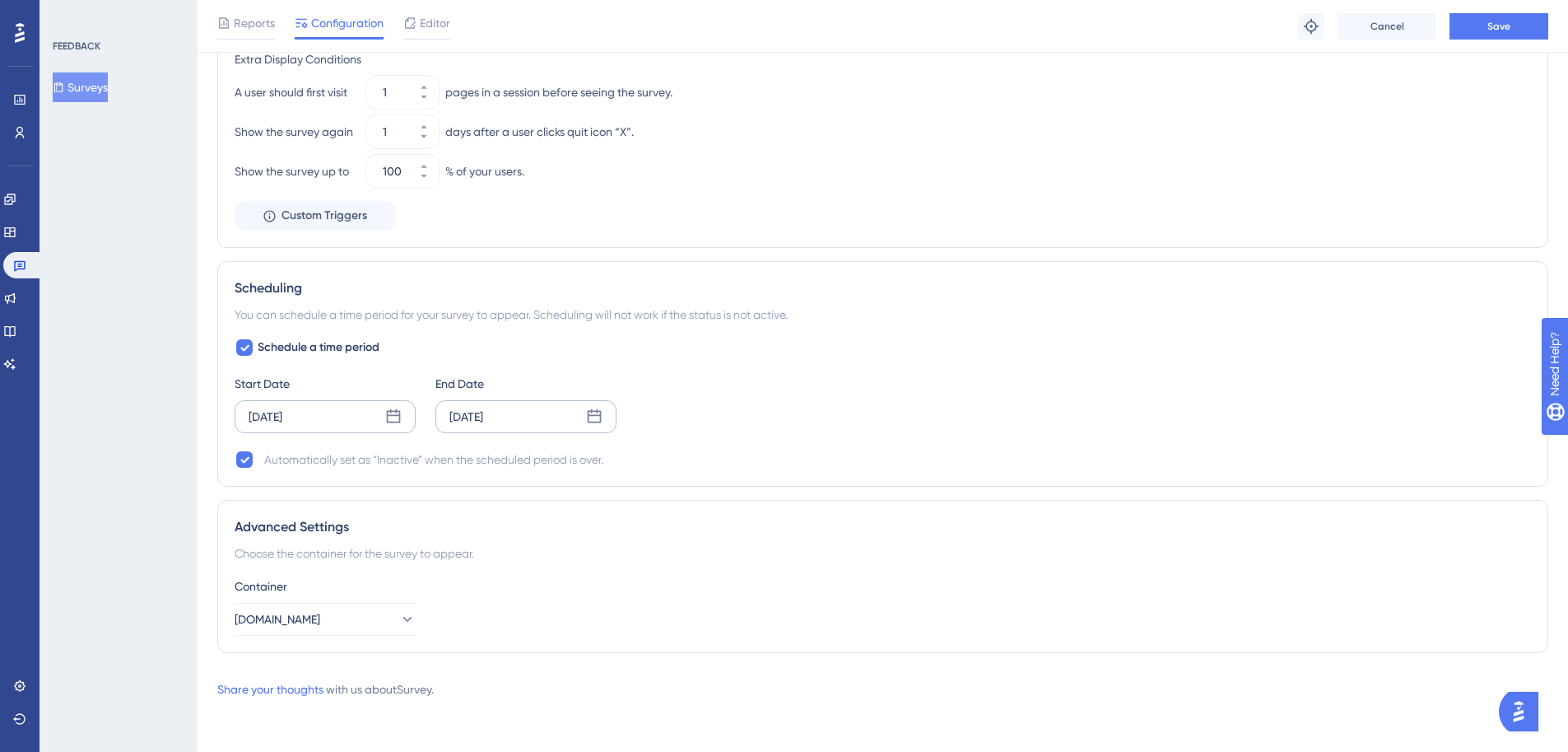
click at [775, 465] on div "Automatically set as “Inactive” when the scheduled period is over." at bounding box center [883, 459] width 1297 height 20
click at [380, 618] on button "[DOMAIN_NAME]" at bounding box center [325, 618] width 181 height 33
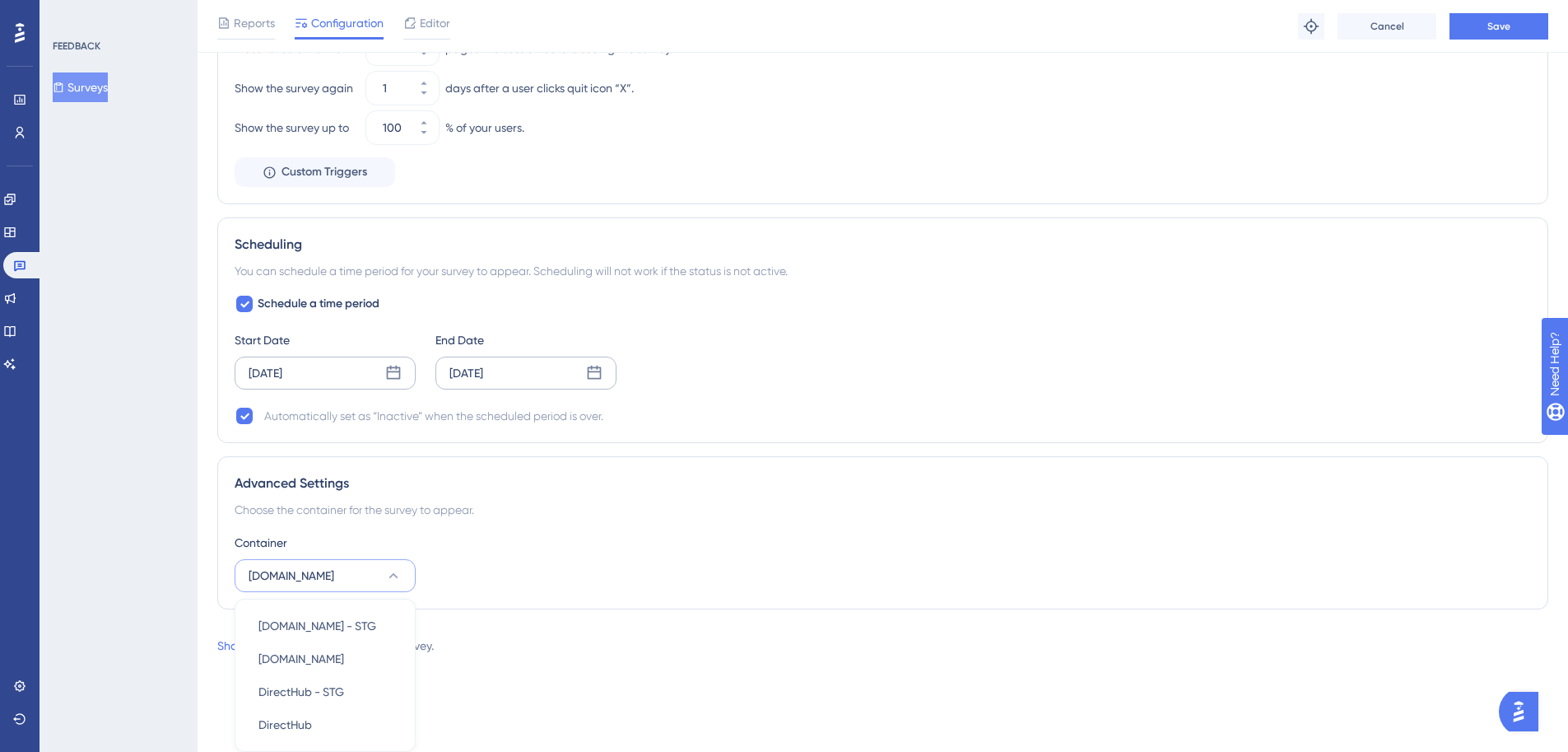
click at [917, 371] on div "Start Date Oct 08 2025 End Date Oct 22 2025" at bounding box center [883, 360] width 1297 height 59
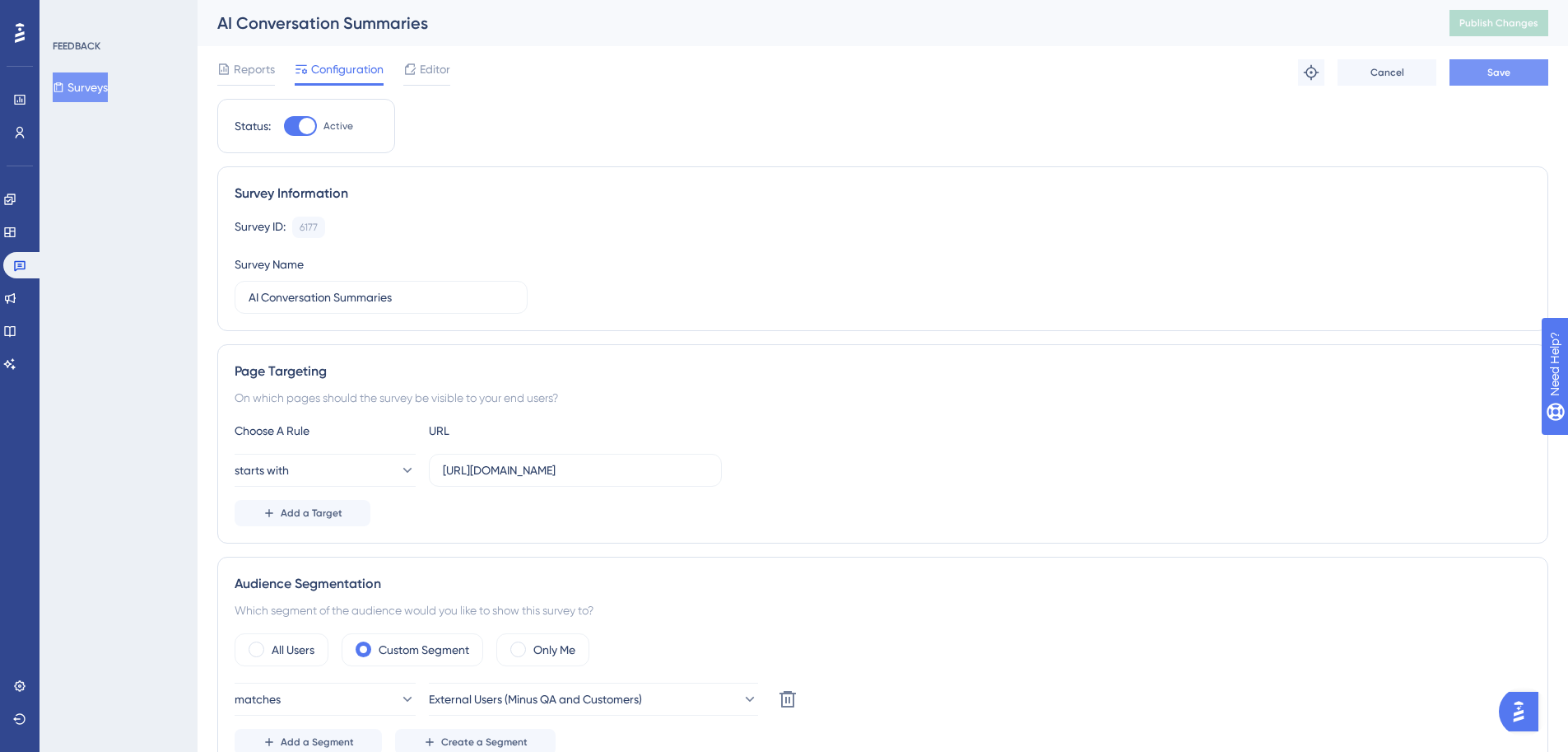
click at [1519, 71] on button "Save" at bounding box center [1499, 73] width 99 height 27
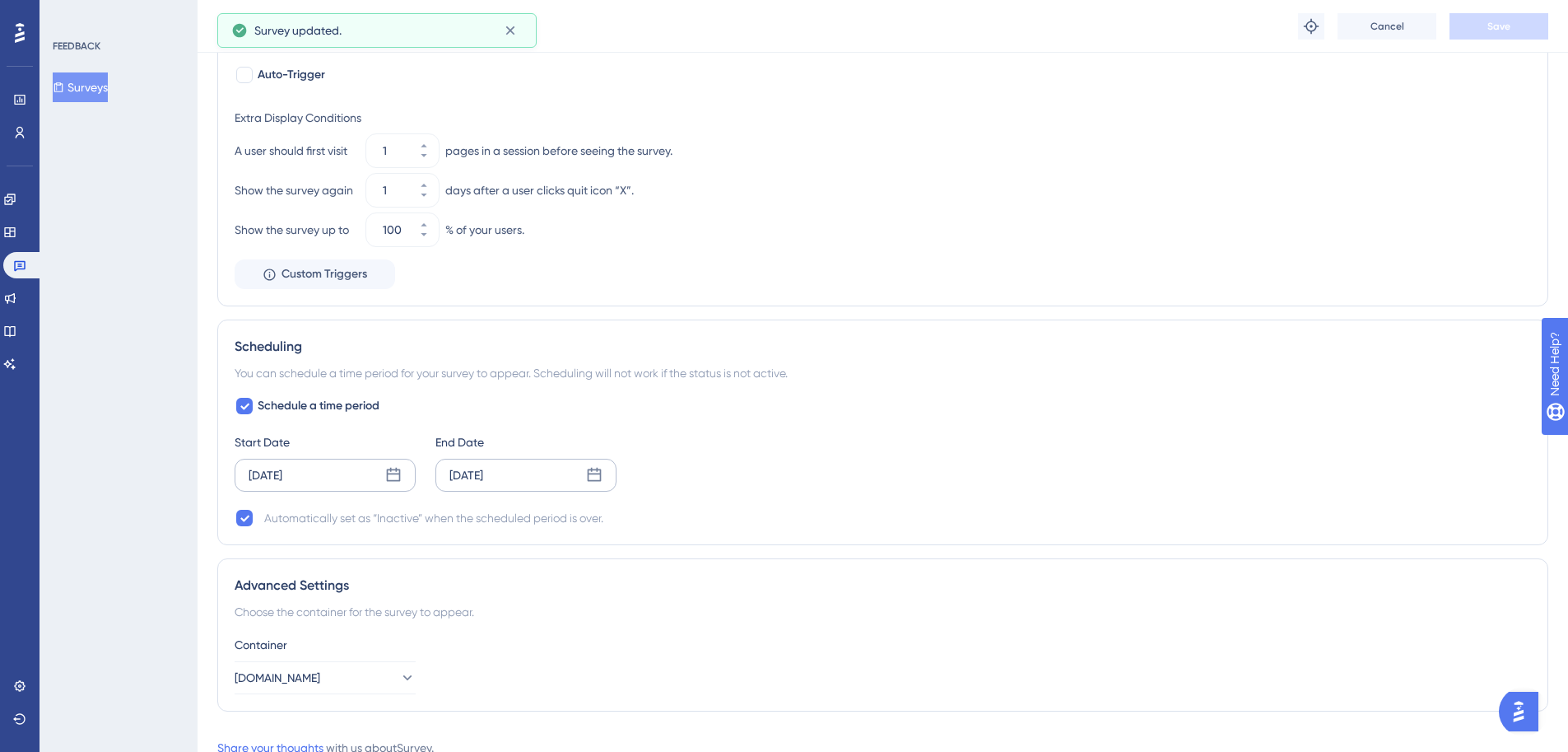
scroll to position [0, 0]
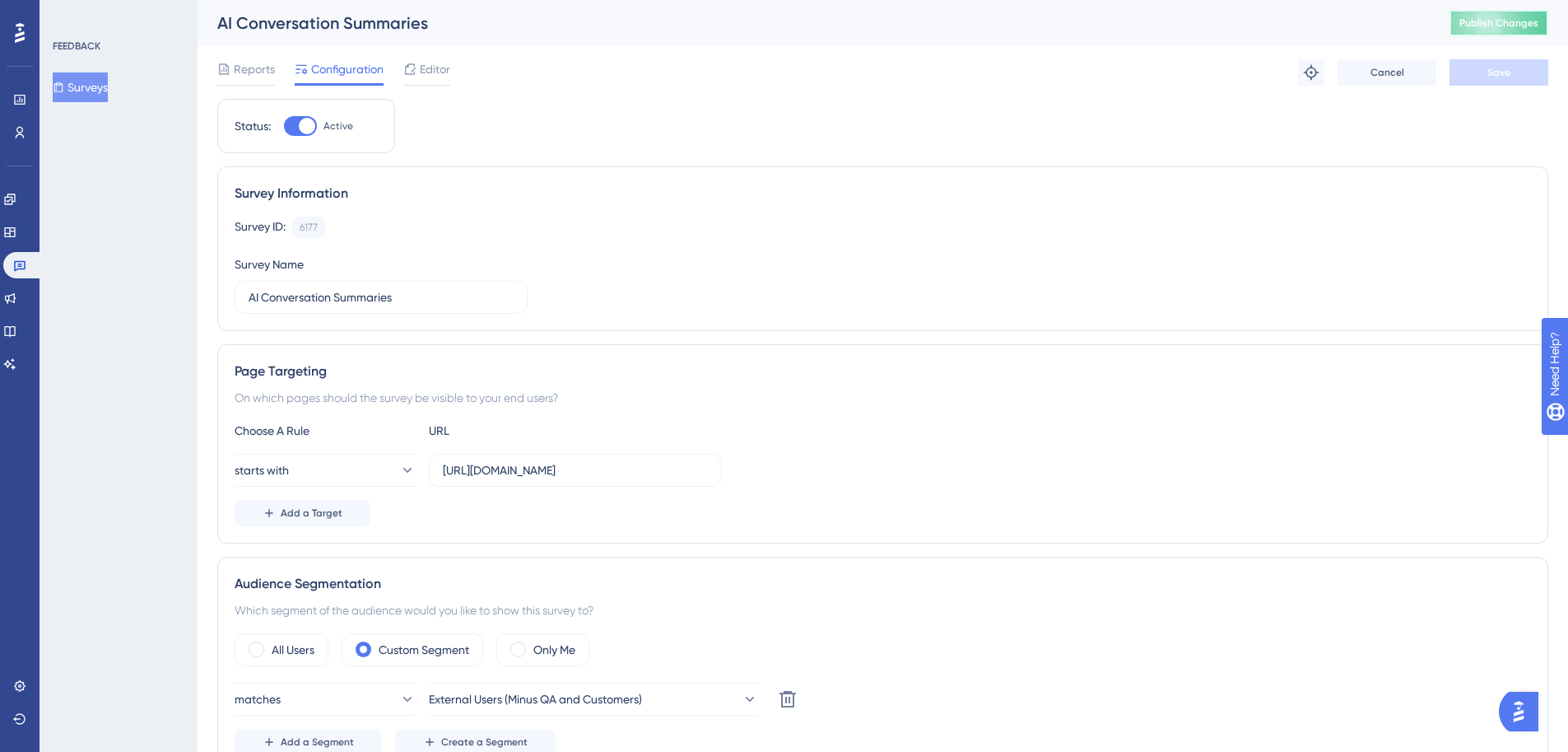
click at [1510, 21] on span "Publish Changes" at bounding box center [1499, 23] width 79 height 13
